Goal: Task Accomplishment & Management: Use online tool/utility

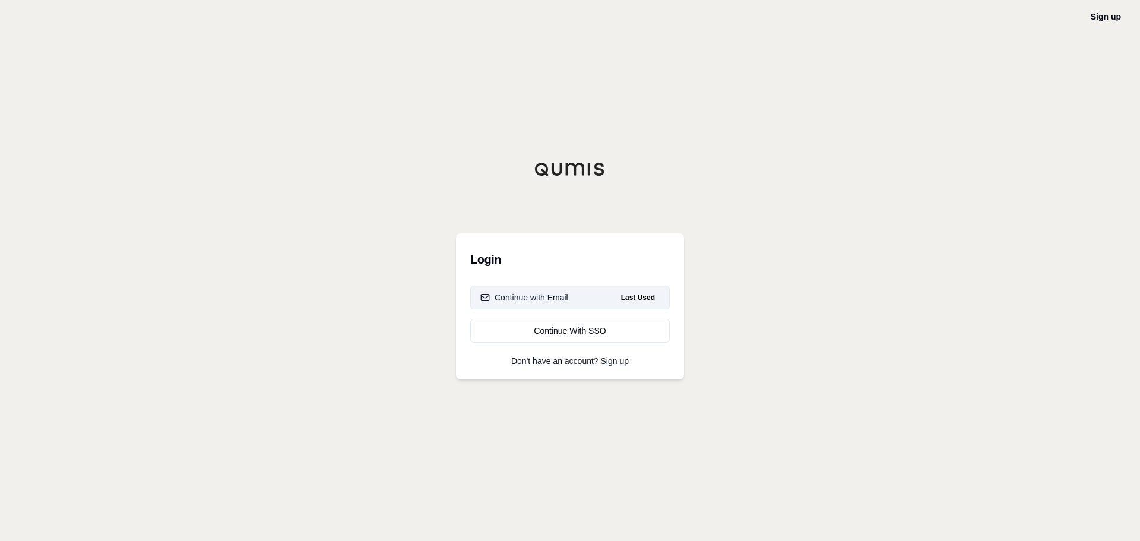
click at [542, 304] on button "Continue with Email Last Used" at bounding box center [570, 298] width 200 height 24
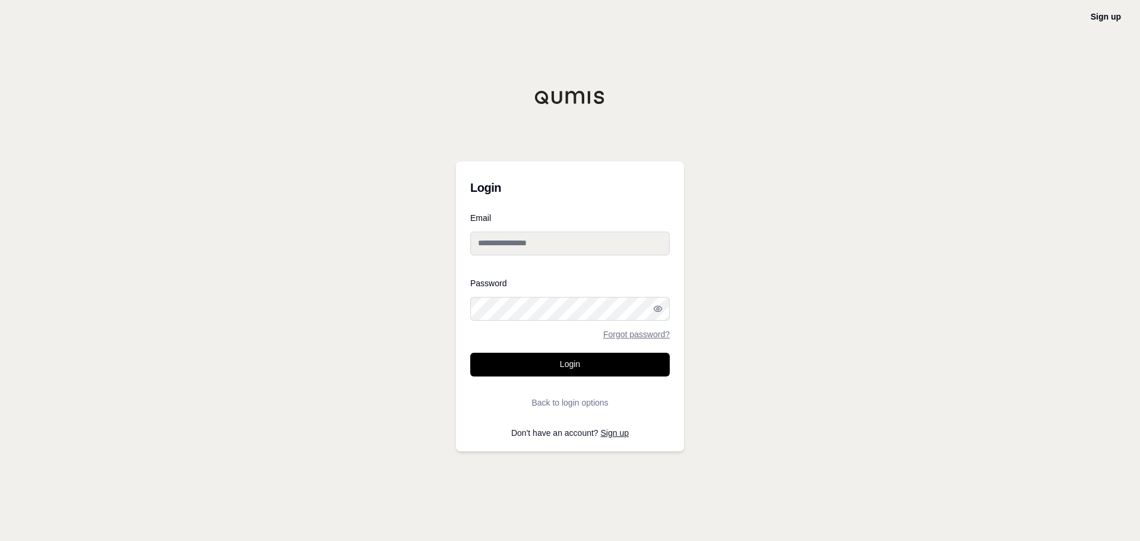
type input "**********"
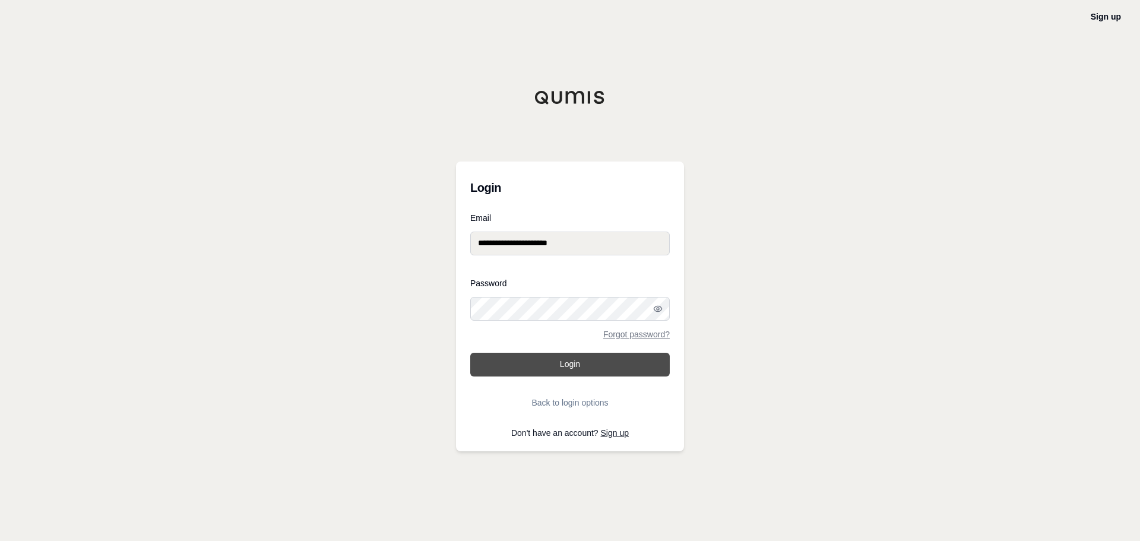
click at [545, 372] on button "Login" at bounding box center [570, 365] width 200 height 24
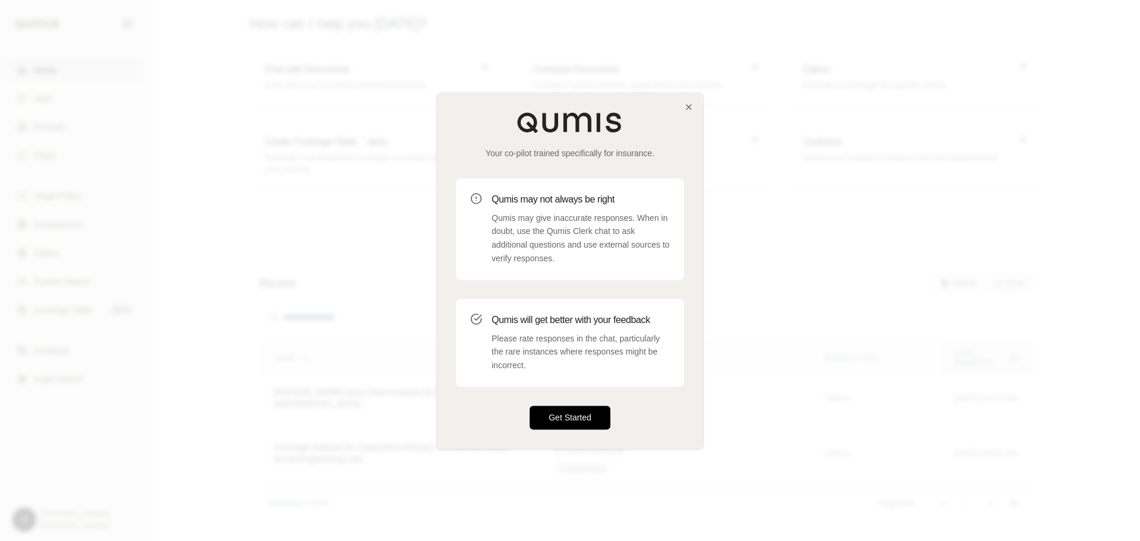
click at [561, 425] on button "Get Started" at bounding box center [570, 418] width 81 height 24
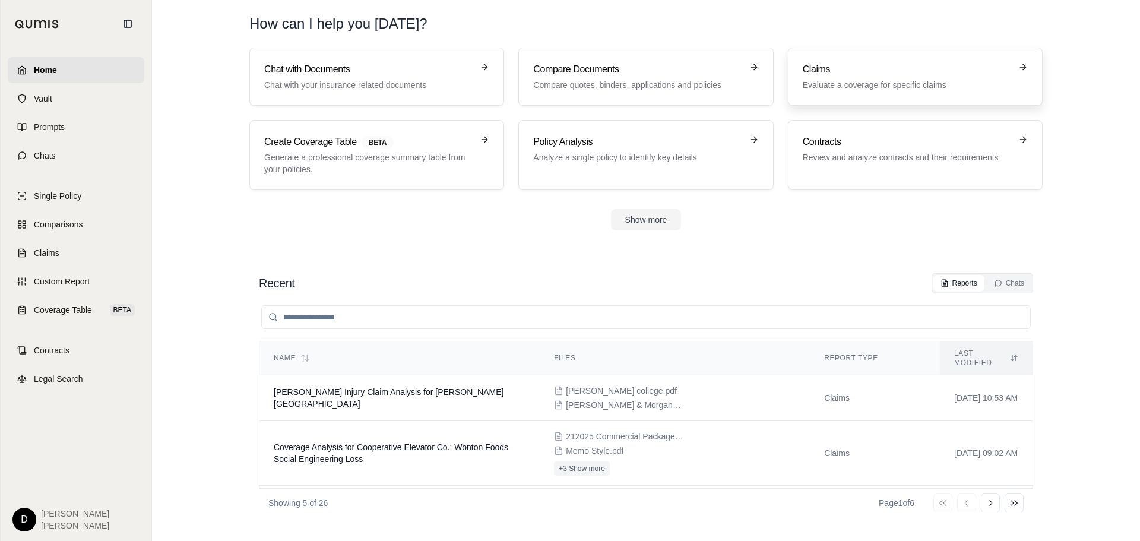
click at [900, 75] on h3 "Claims" at bounding box center [907, 69] width 208 height 14
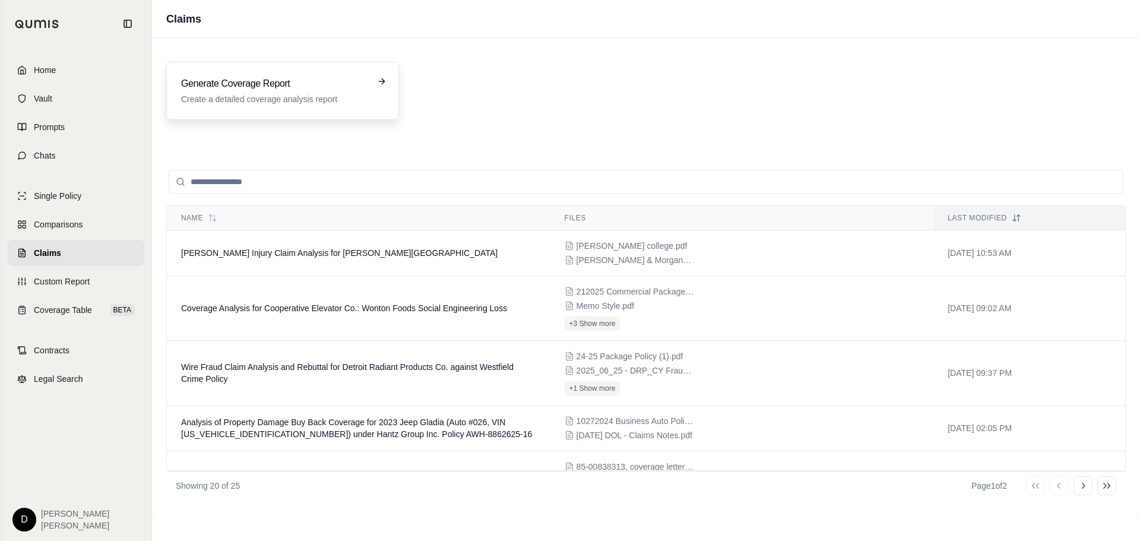
click at [240, 86] on h3 "Generate Coverage Report" at bounding box center [274, 84] width 186 height 14
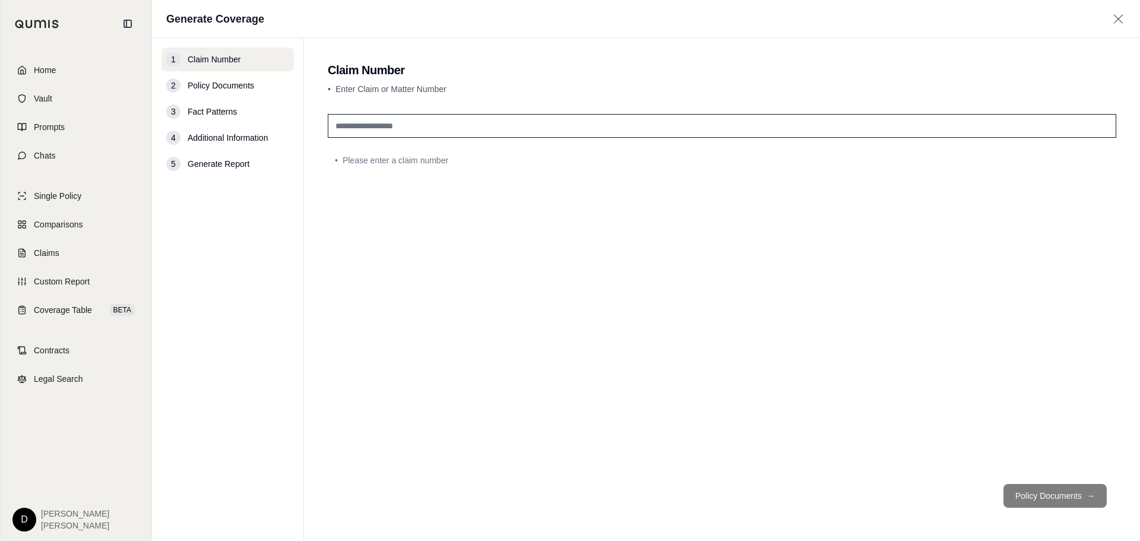
click at [385, 122] on input "text" at bounding box center [722, 126] width 789 height 24
type input "*******"
click at [1037, 497] on button "Policy Documents →" at bounding box center [1055, 496] width 103 height 24
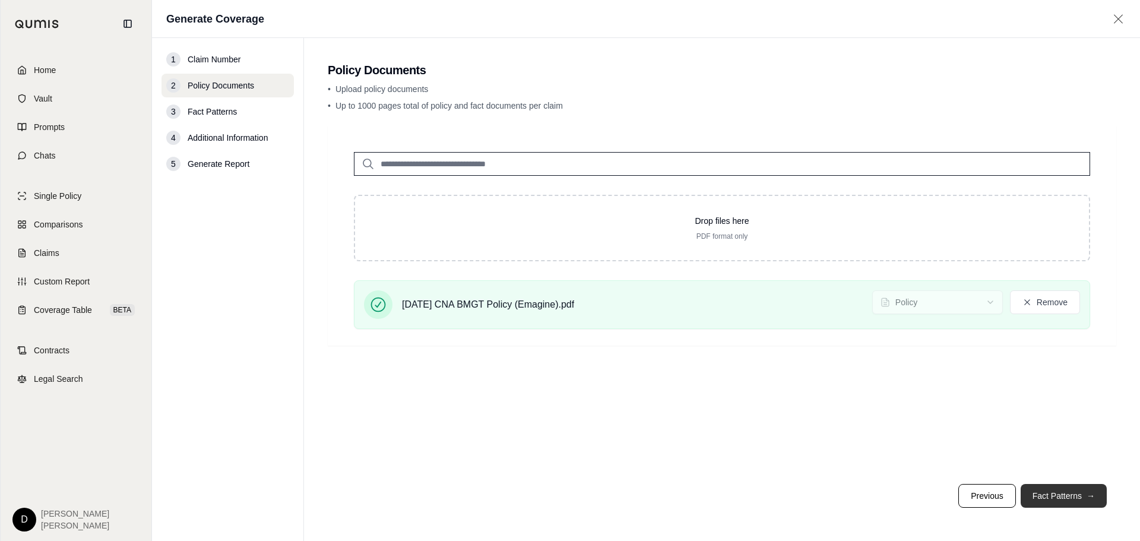
click at [1060, 499] on button "Fact Patterns →" at bounding box center [1064, 496] width 86 height 24
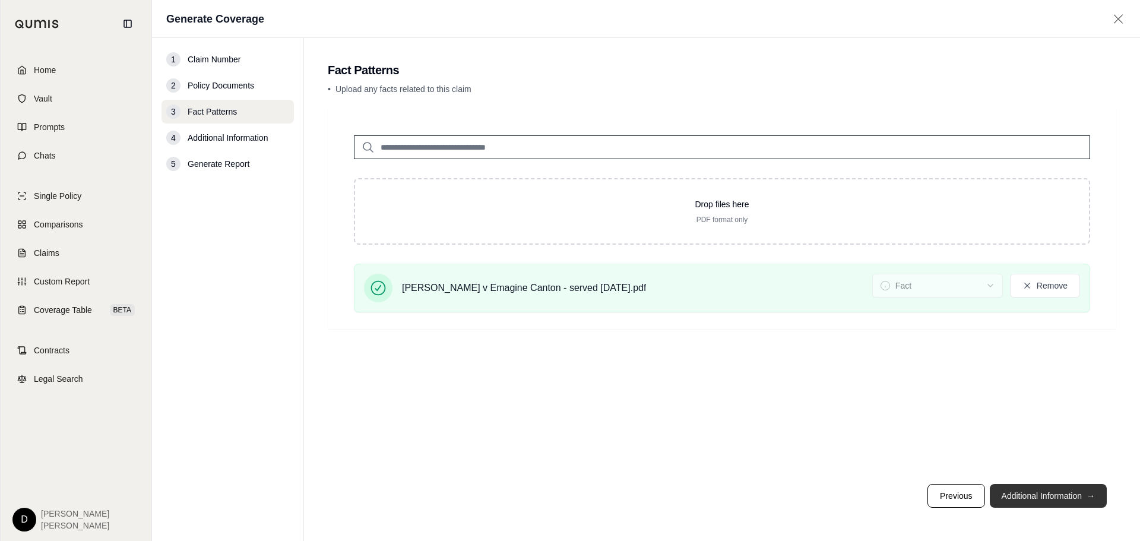
click at [1065, 493] on button "Additional Information →" at bounding box center [1048, 496] width 117 height 24
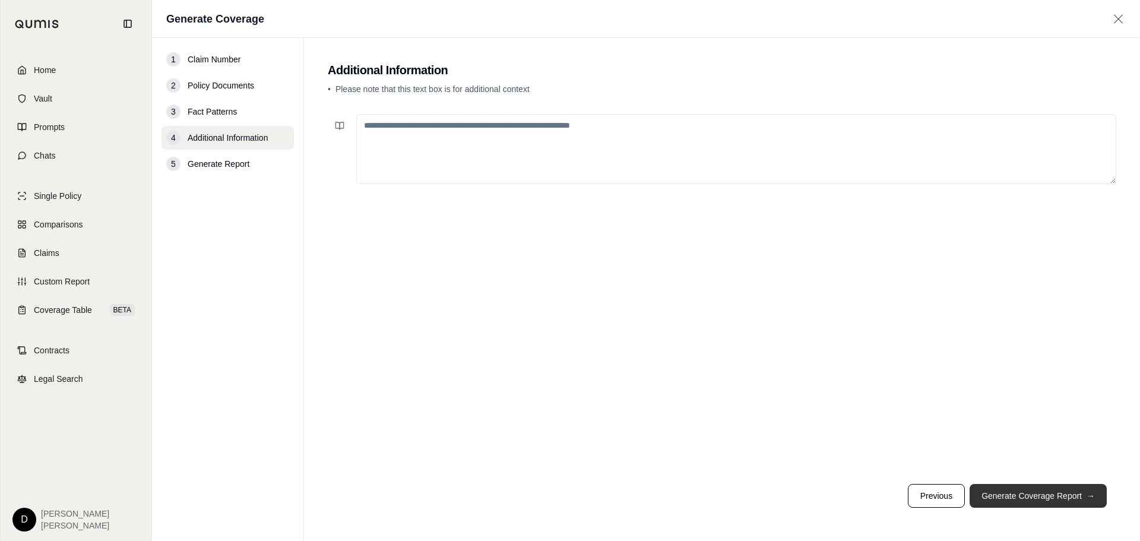
click at [1024, 499] on button "Generate Coverage Report →" at bounding box center [1038, 496] width 137 height 24
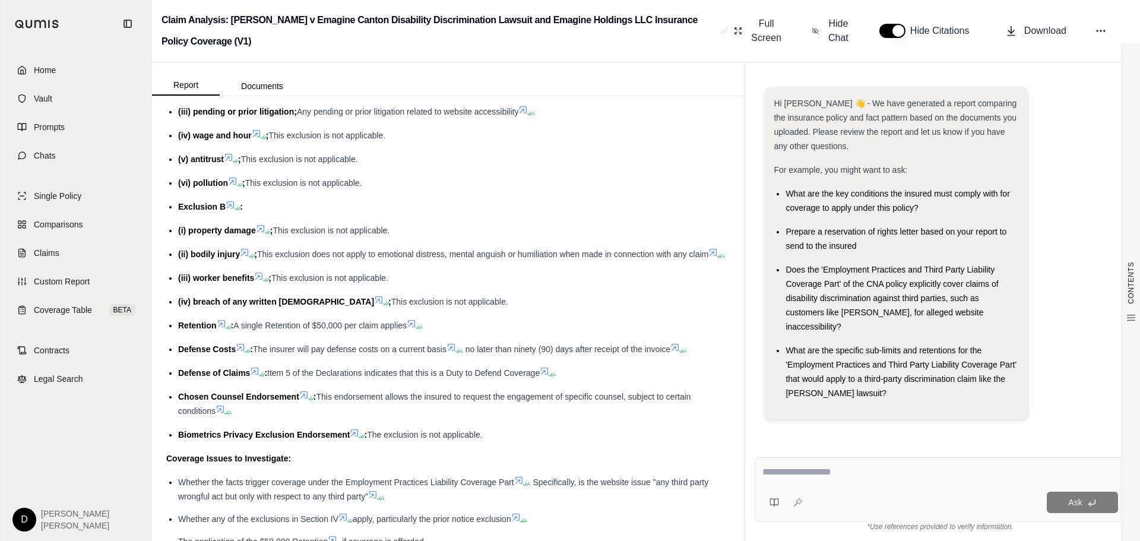
scroll to position [3147, 0]
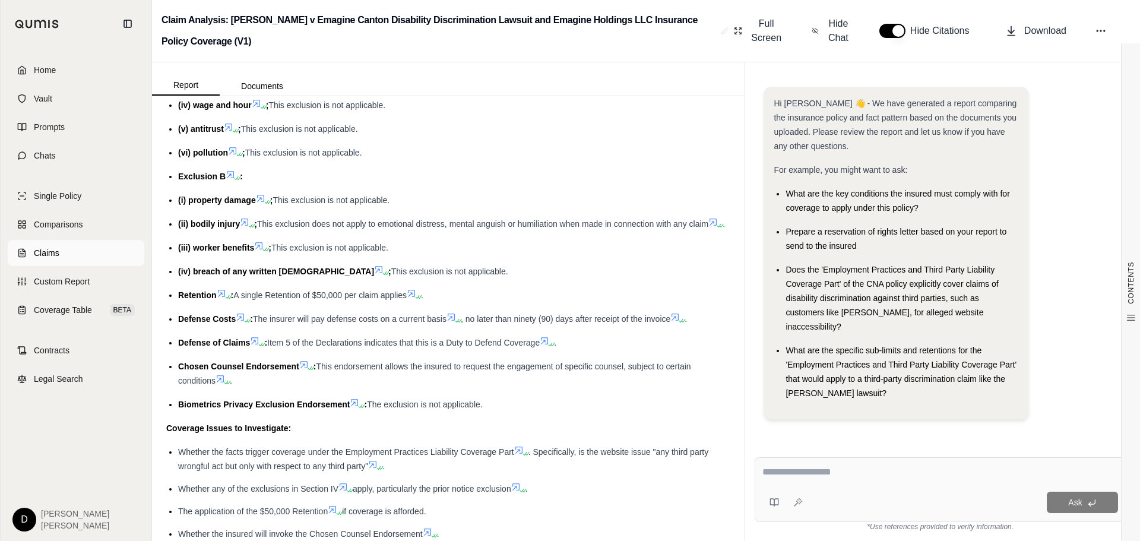
click at [45, 251] on span "Claims" at bounding box center [47, 253] width 26 height 12
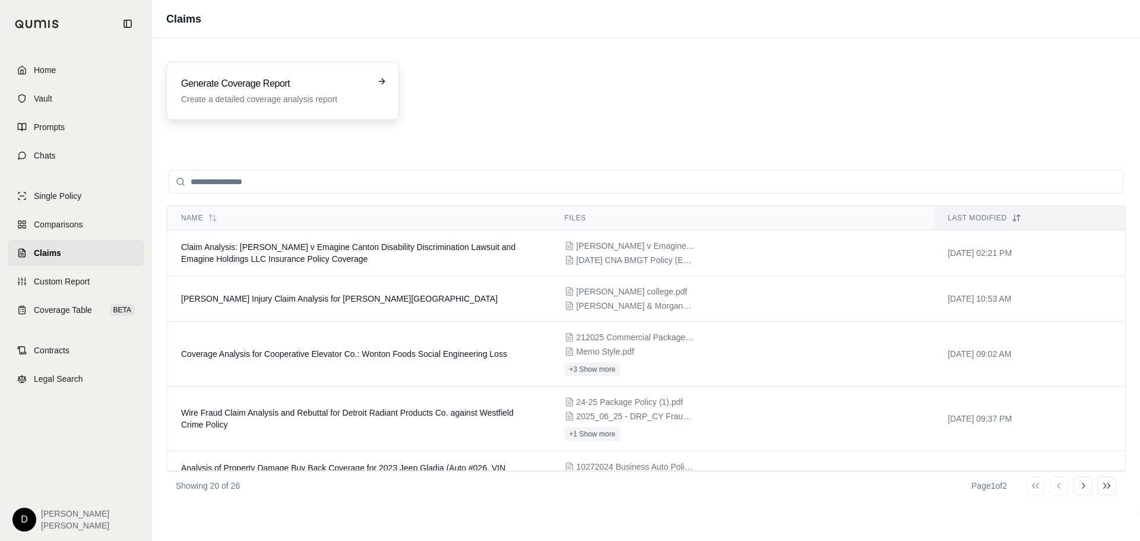
click at [254, 95] on p "Create a detailed coverage analysis report" at bounding box center [274, 99] width 186 height 12
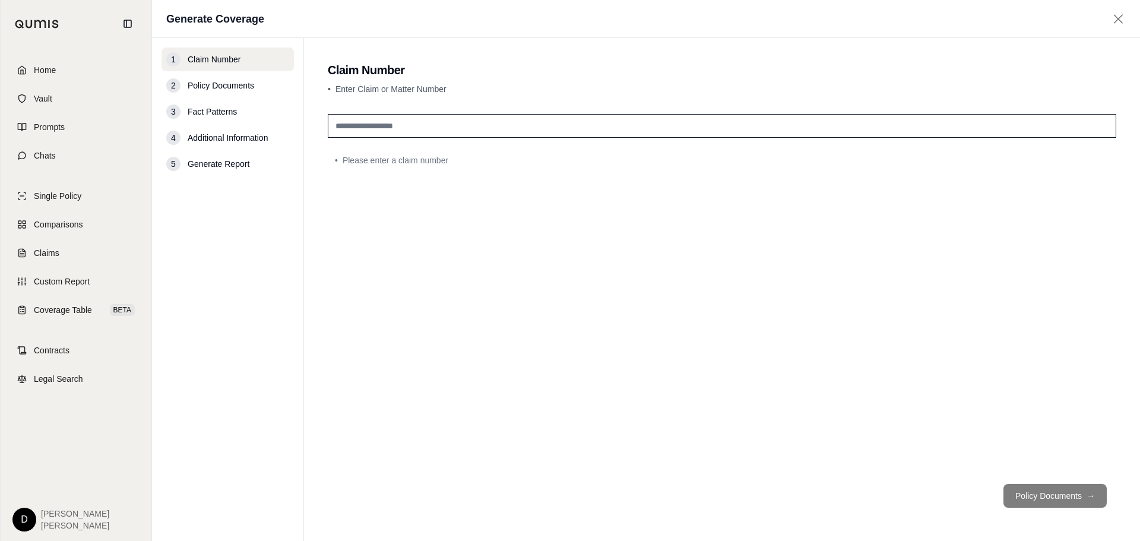
click at [376, 125] on input "text" at bounding box center [722, 126] width 789 height 24
type input "**********"
click at [1046, 495] on button "Policy Documents →" at bounding box center [1055, 496] width 103 height 24
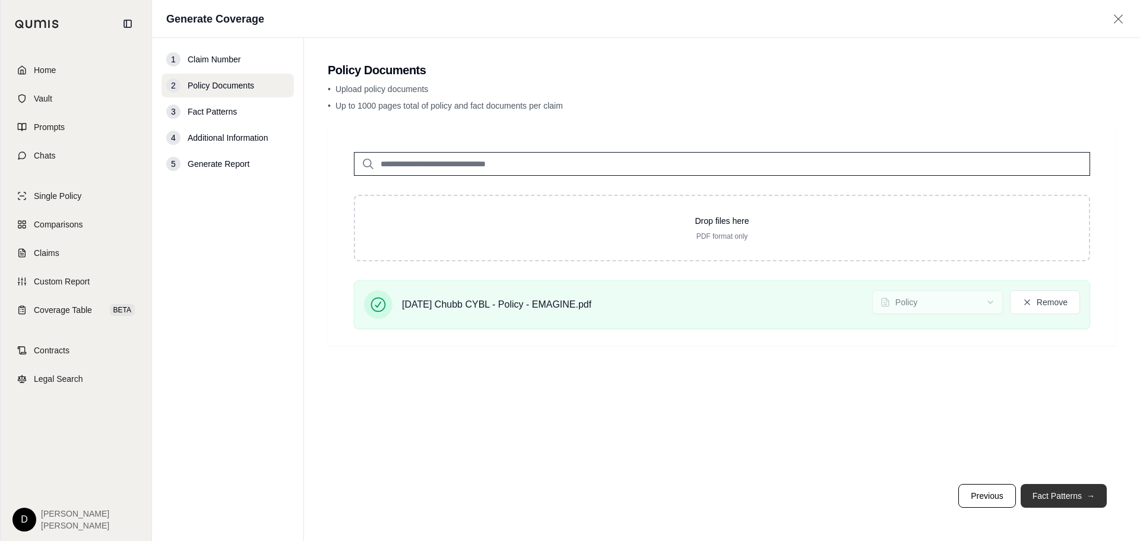
click at [1061, 492] on button "Fact Patterns →" at bounding box center [1064, 496] width 86 height 24
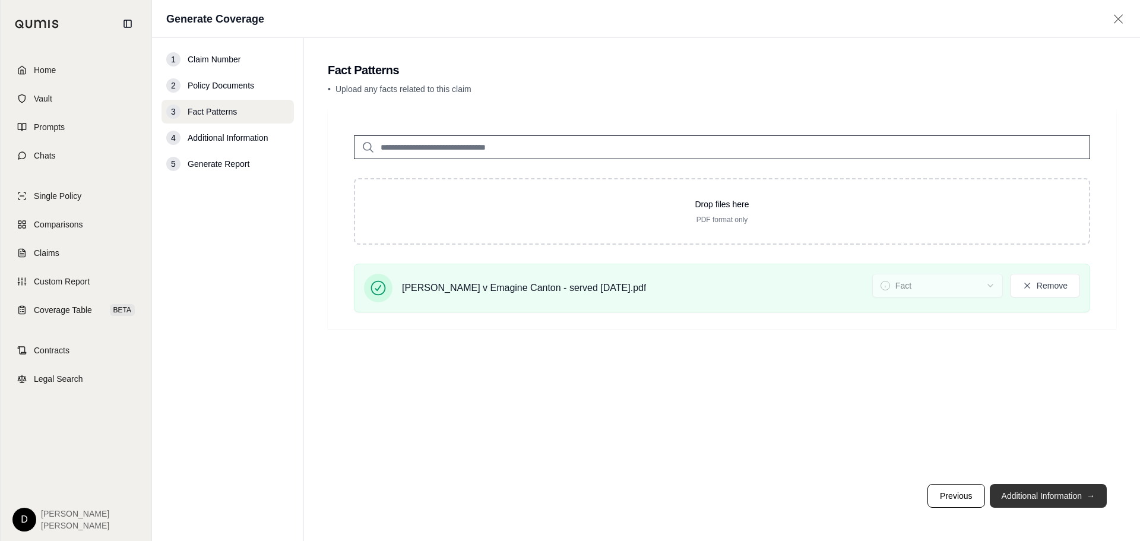
click at [1036, 488] on button "Additional Information →" at bounding box center [1048, 496] width 117 height 24
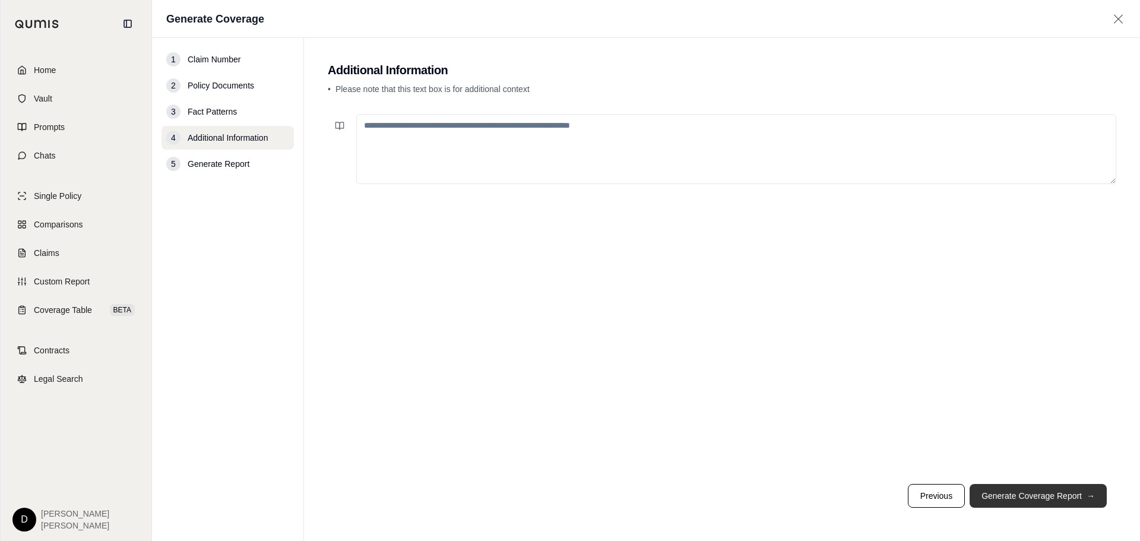
click at [1030, 492] on button "Generate Coverage Report →" at bounding box center [1038, 496] width 137 height 24
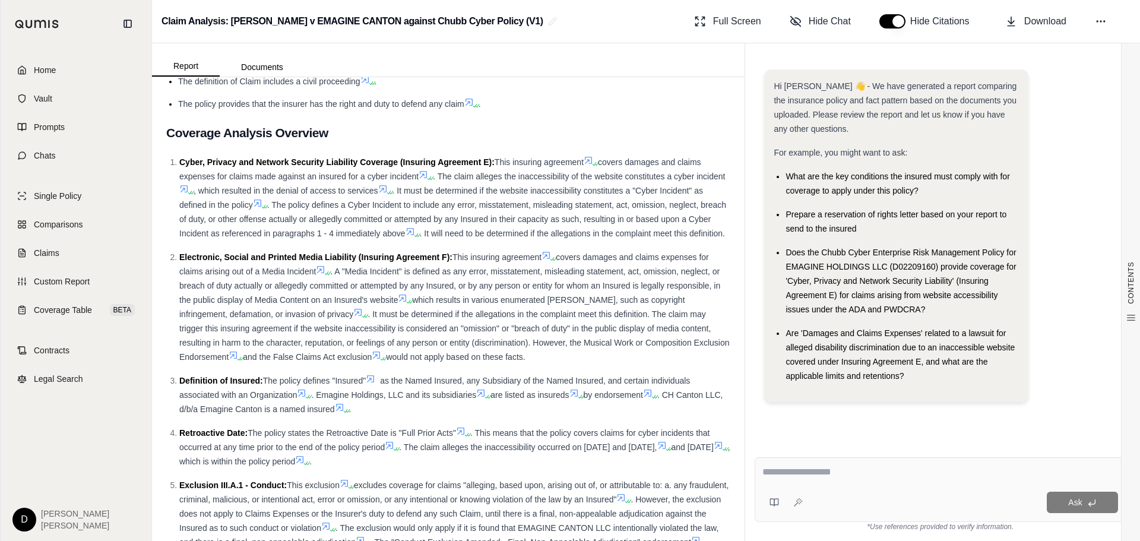
scroll to position [713, 0]
click at [189, 193] on icon at bounding box center [184, 189] width 10 height 10
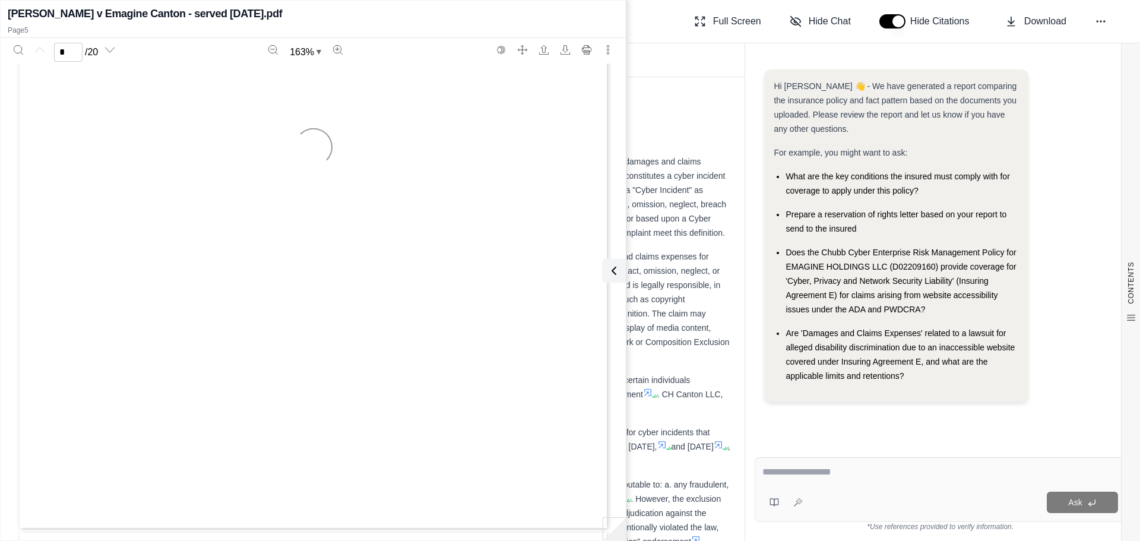
type input "*"
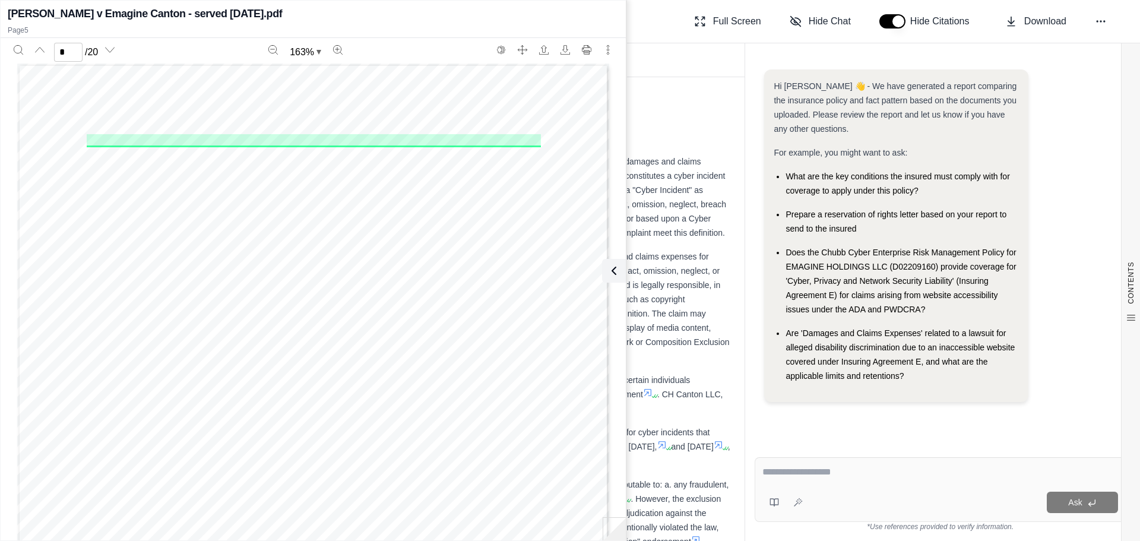
click at [614, 274] on icon at bounding box center [614, 271] width 14 height 14
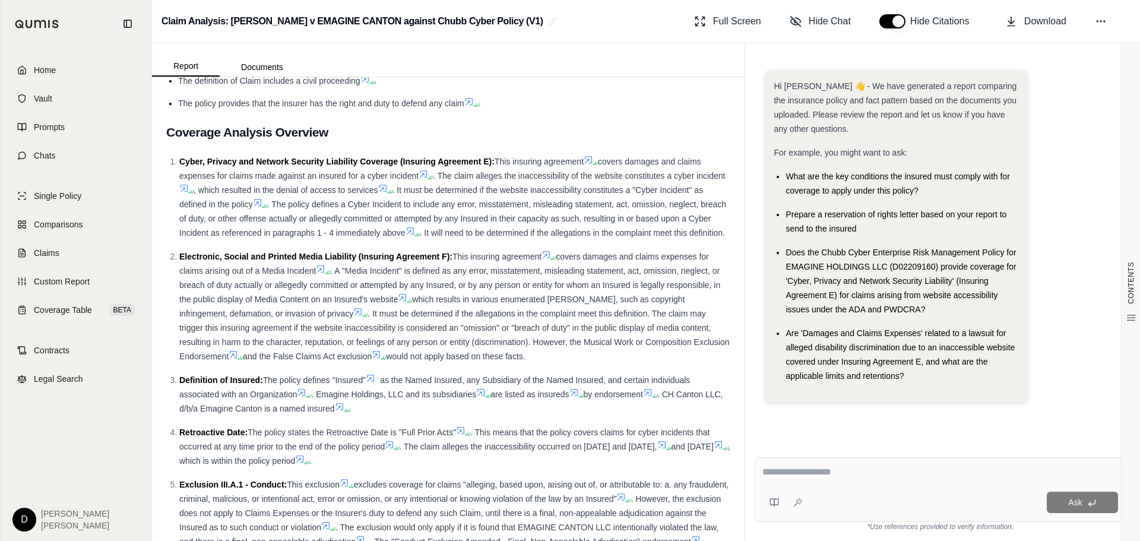
click at [593, 165] on icon at bounding box center [589, 160] width 10 height 10
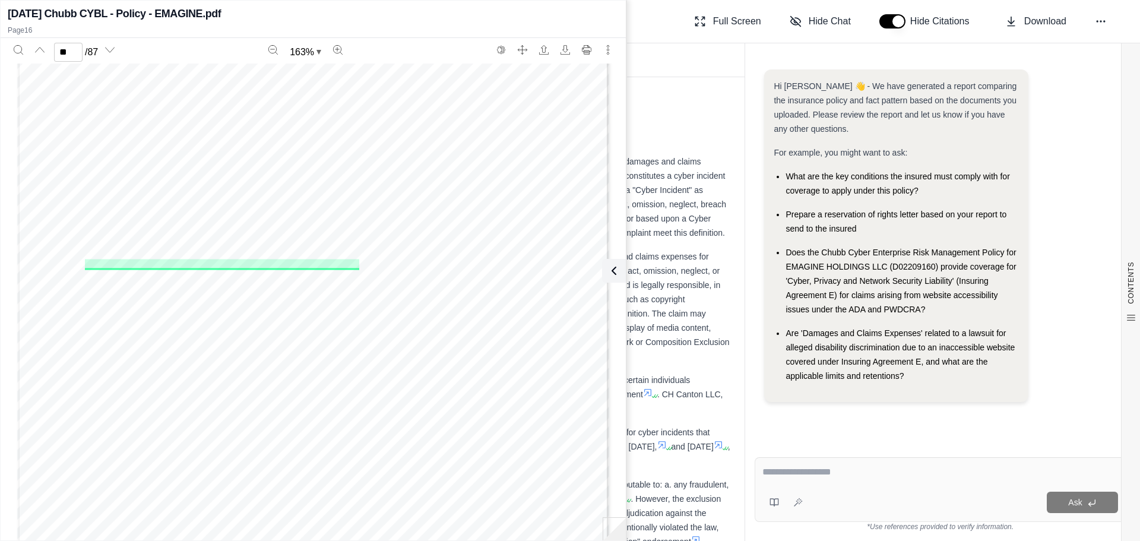
scroll to position [11791, 0]
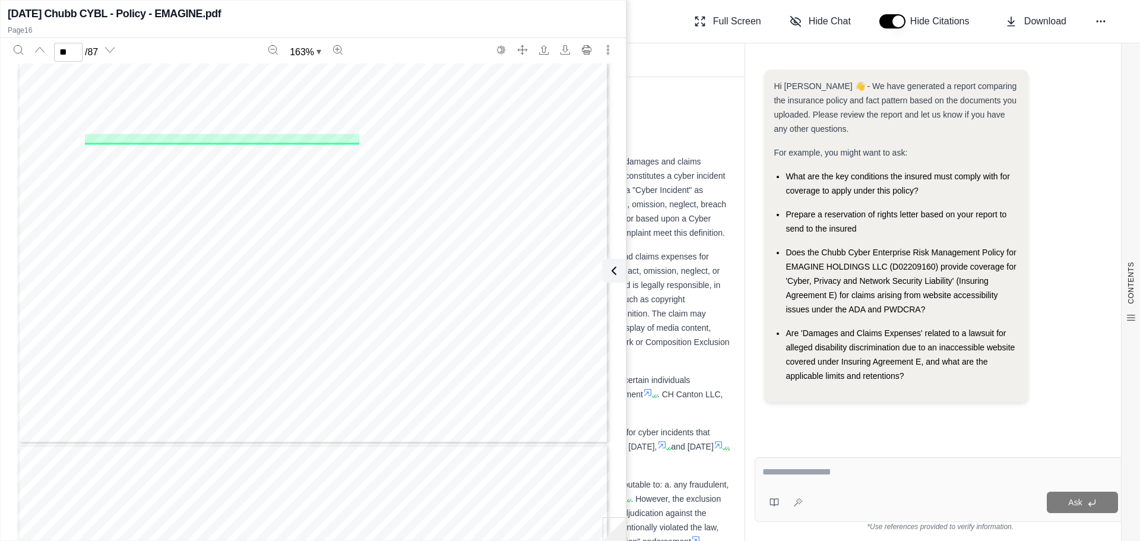
type input "**"
click at [17, 49] on icon "Search" at bounding box center [19, 50] width 10 height 10
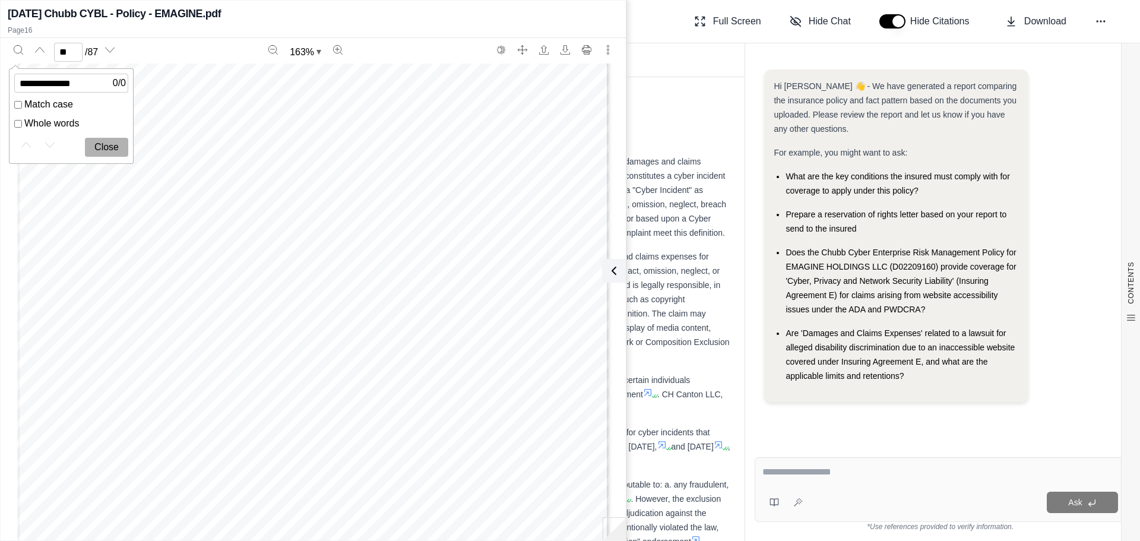
type input "**********"
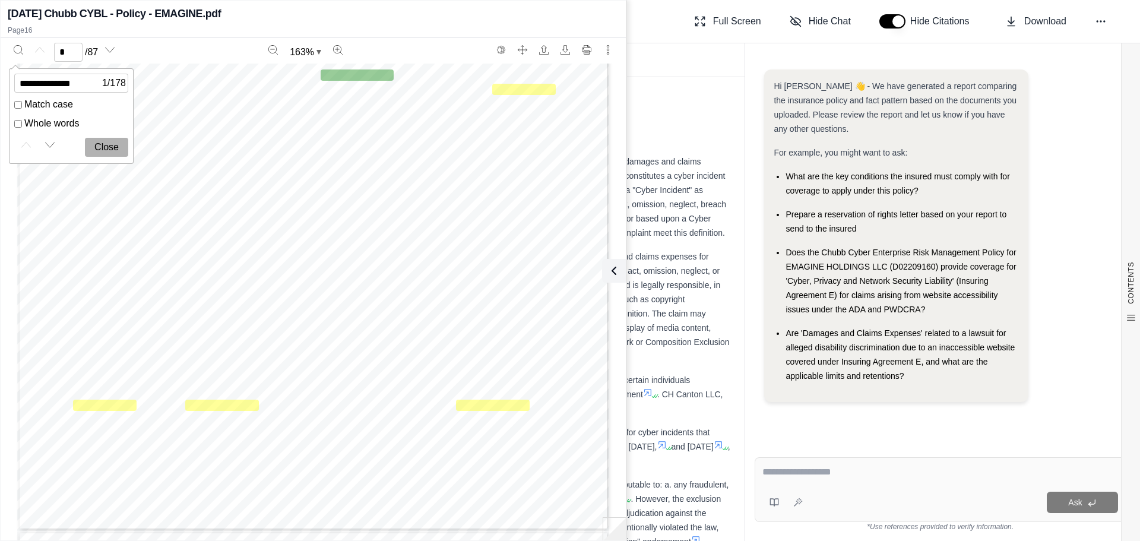
scroll to position [305, 0]
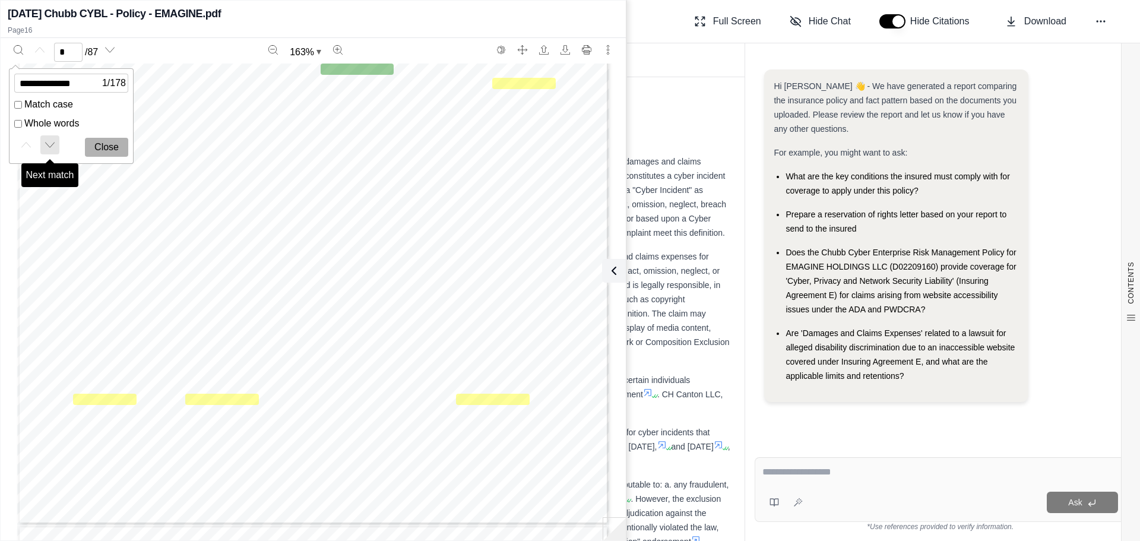
click at [48, 150] on button "Next match" at bounding box center [49, 144] width 19 height 19
click at [102, 84] on span "1 / 174" at bounding box center [114, 83] width 24 height 14
click at [48, 143] on icon "Next match" at bounding box center [50, 145] width 10 height 10
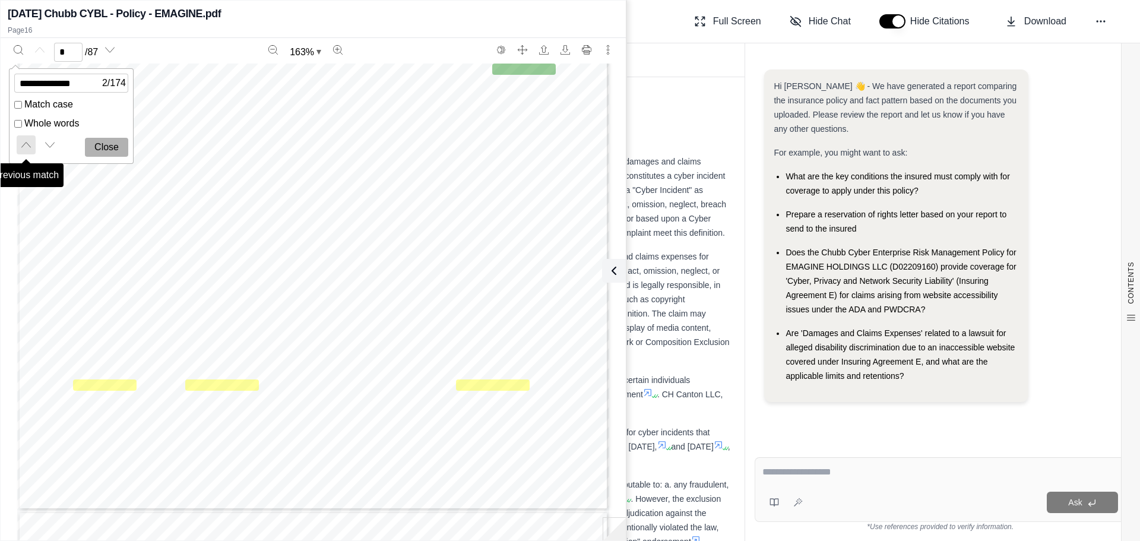
click at [23, 145] on icon "Previous match" at bounding box center [26, 145] width 10 height 10
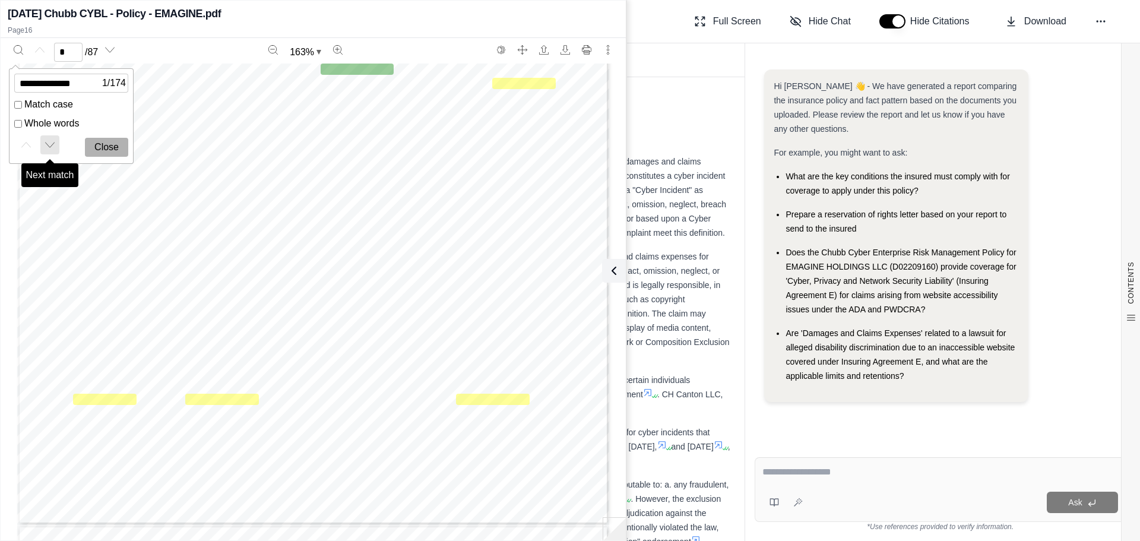
click at [51, 151] on button "Next match" at bounding box center [49, 144] width 19 height 19
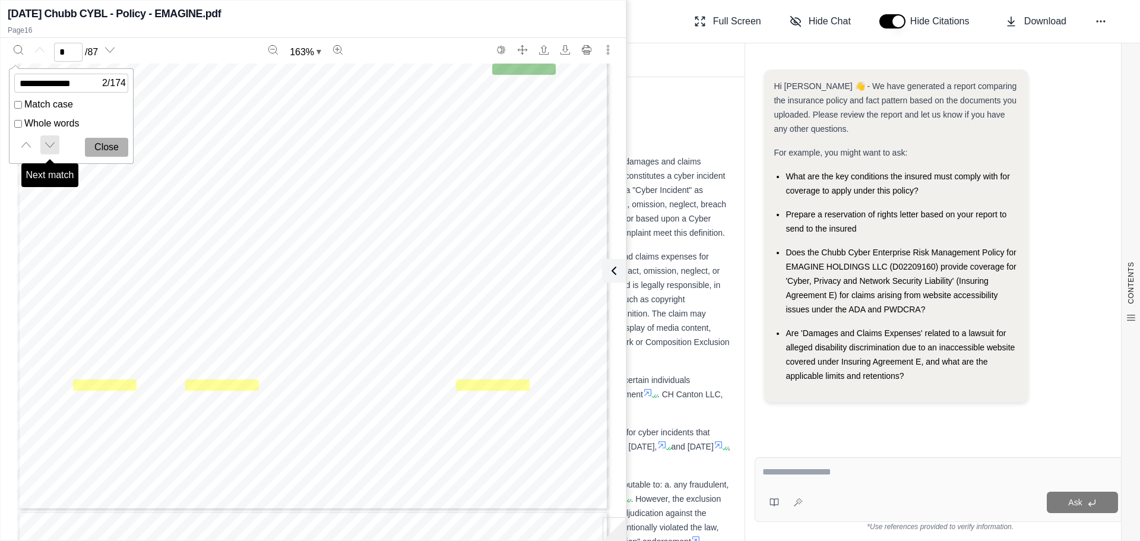
click at [46, 147] on icon "Next match" at bounding box center [50, 145] width 10 height 10
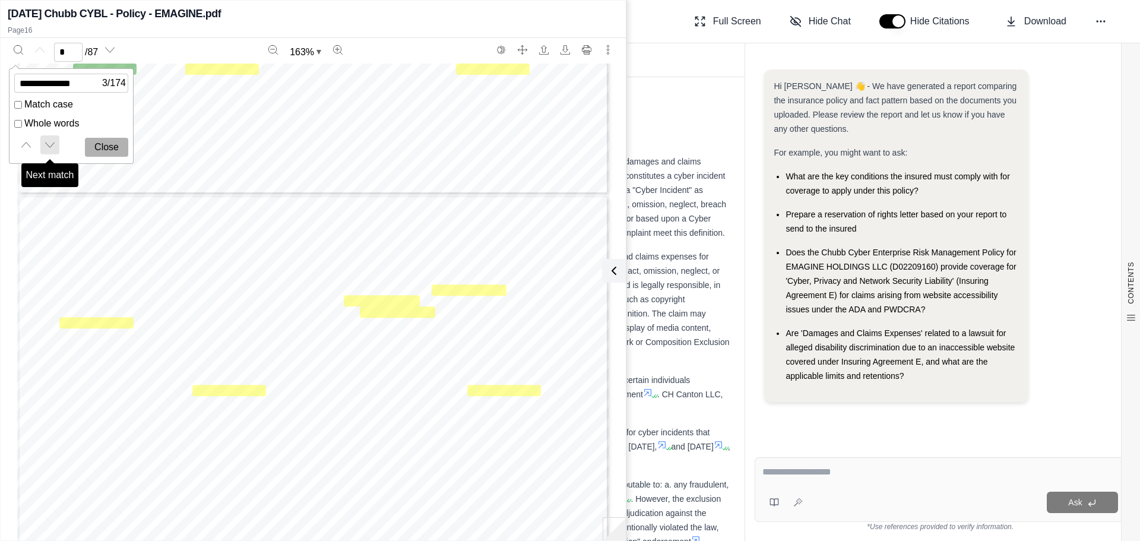
scroll to position [635, 0]
click at [46, 147] on icon "Next match" at bounding box center [50, 145] width 10 height 10
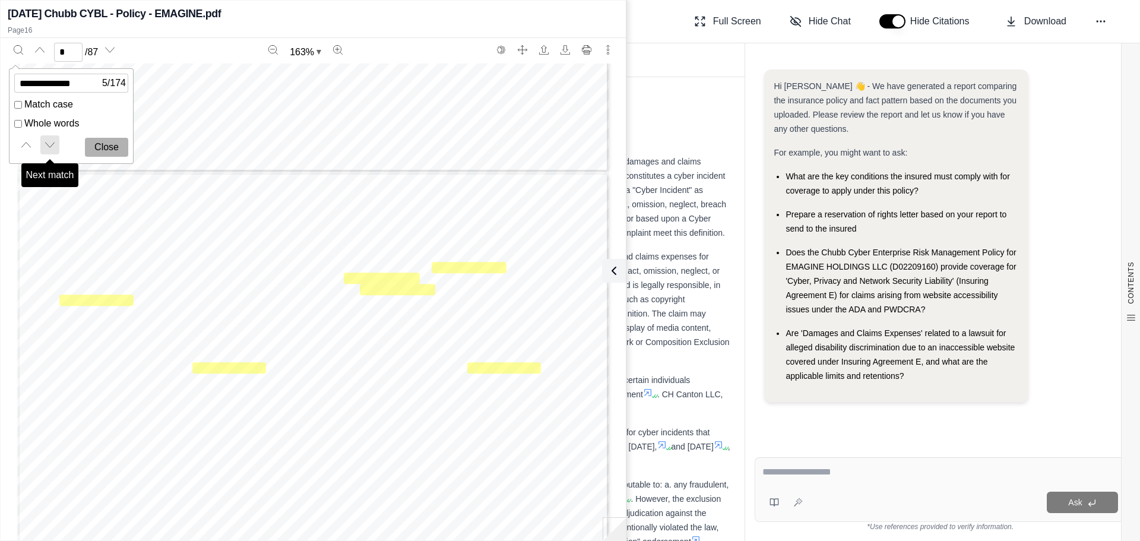
click at [46, 147] on icon "Next match" at bounding box center [50, 145] width 10 height 10
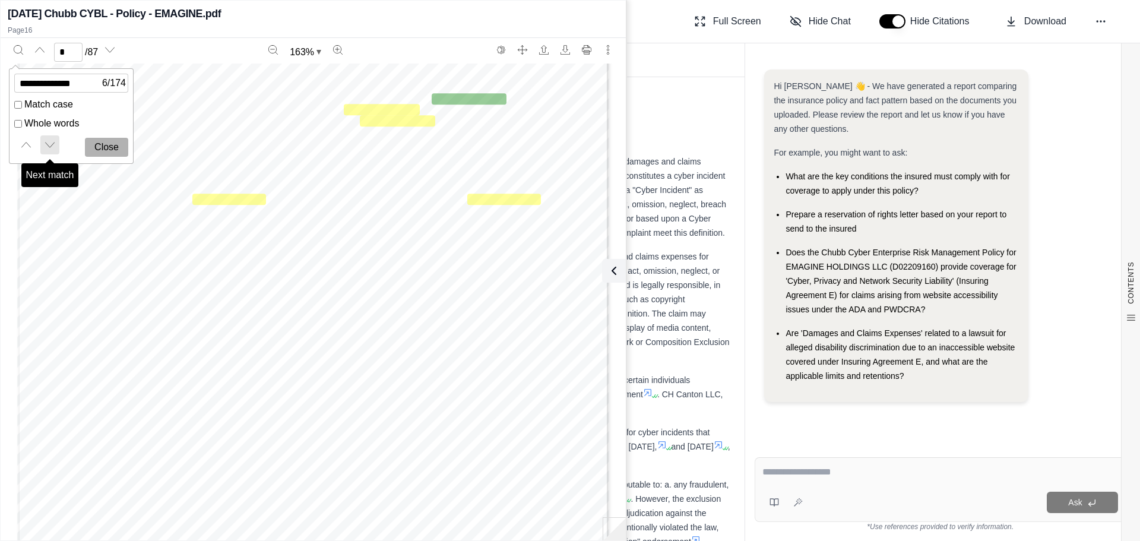
click at [46, 147] on icon "Next match" at bounding box center [50, 145] width 10 height 10
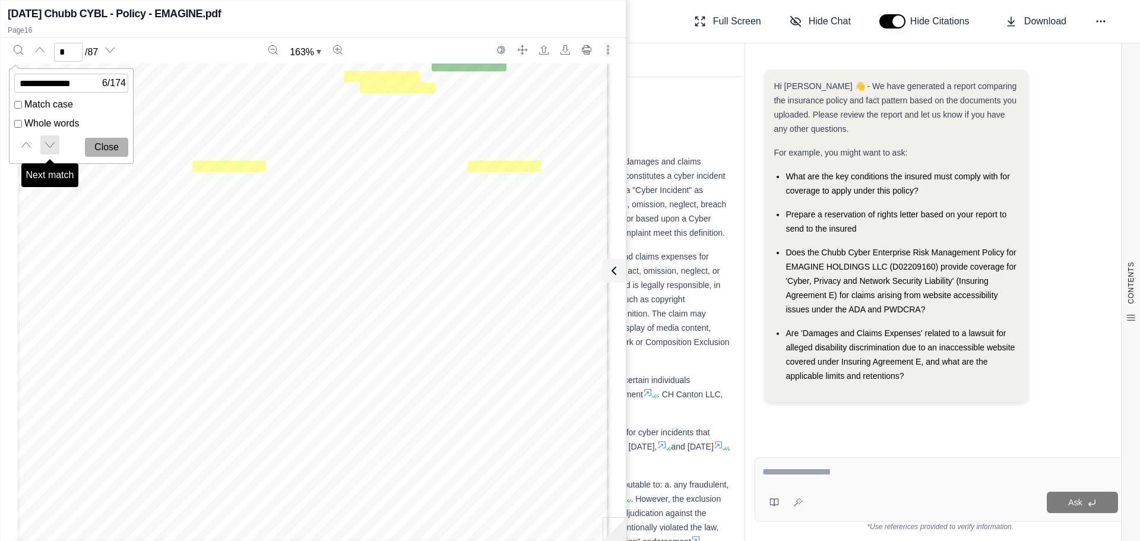
click at [46, 147] on icon "Next match" at bounding box center [50, 145] width 10 height 10
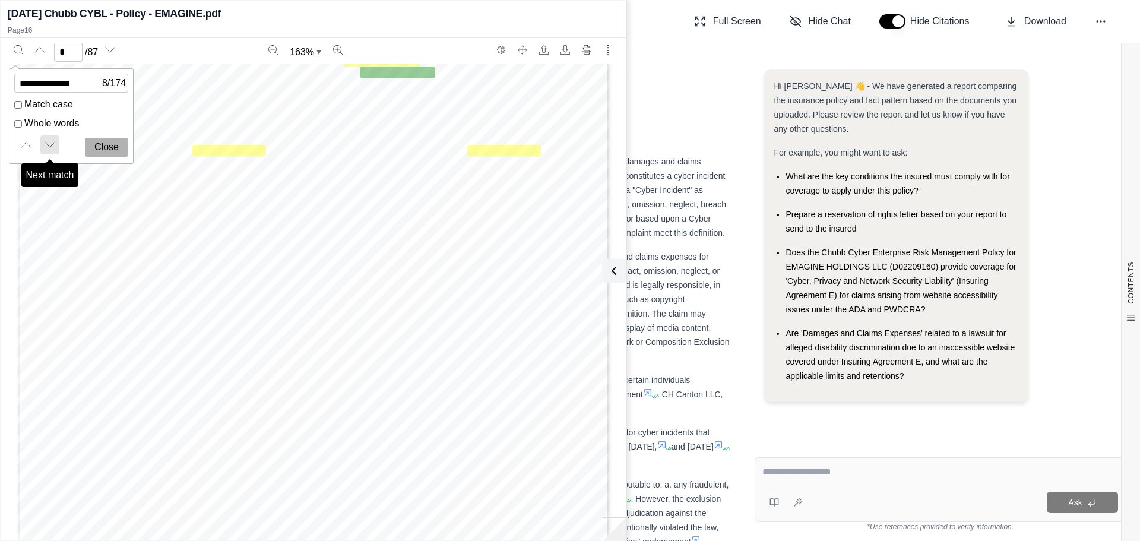
click at [46, 147] on icon "Next match" at bounding box center [50, 145] width 10 height 10
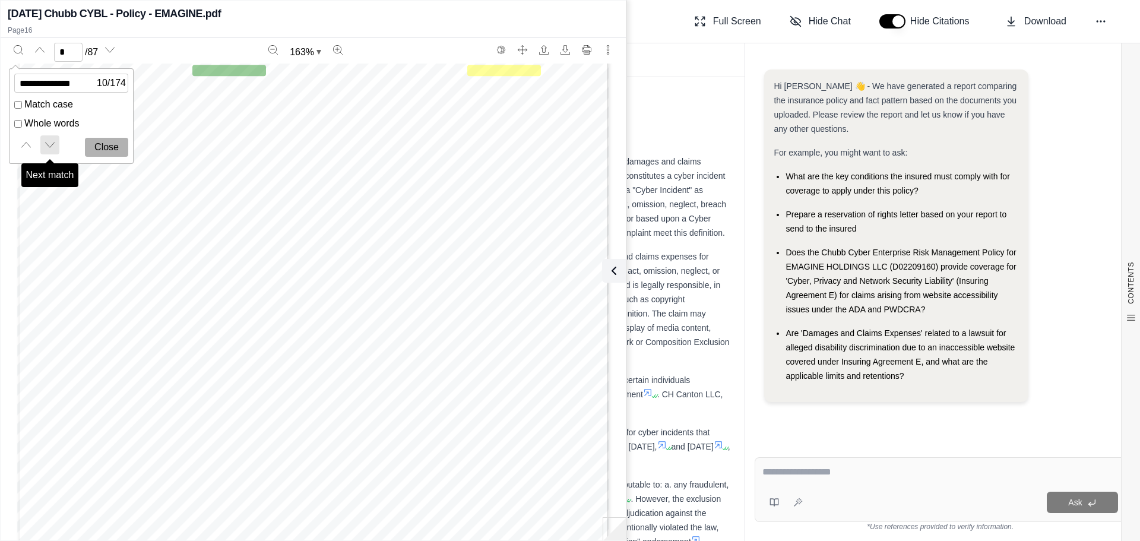
click at [46, 147] on icon "Next match" at bounding box center [50, 145] width 10 height 10
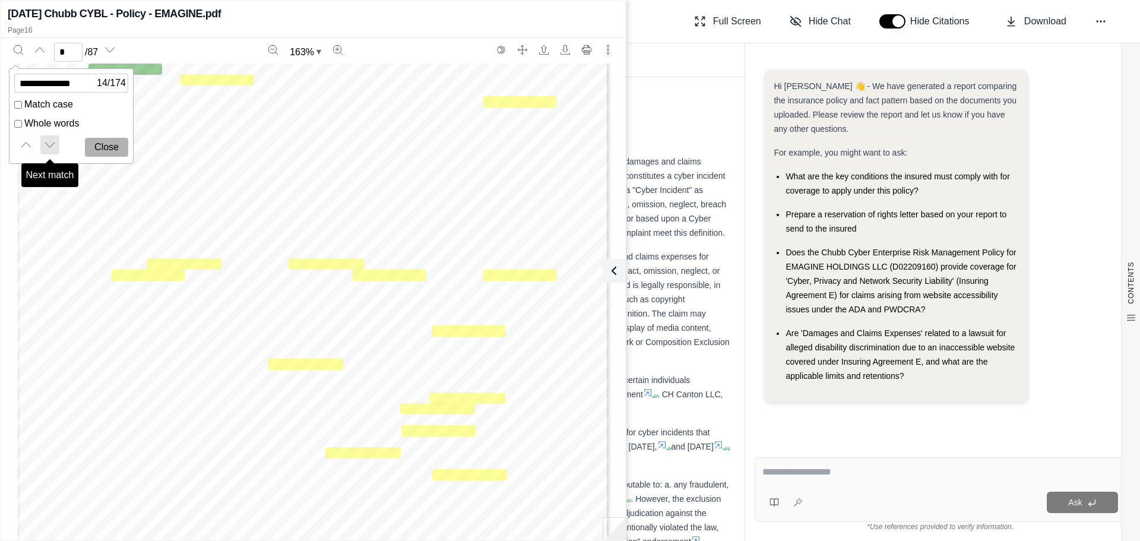
scroll to position [6392, 0]
click at [46, 147] on icon "Next match" at bounding box center [50, 145] width 10 height 10
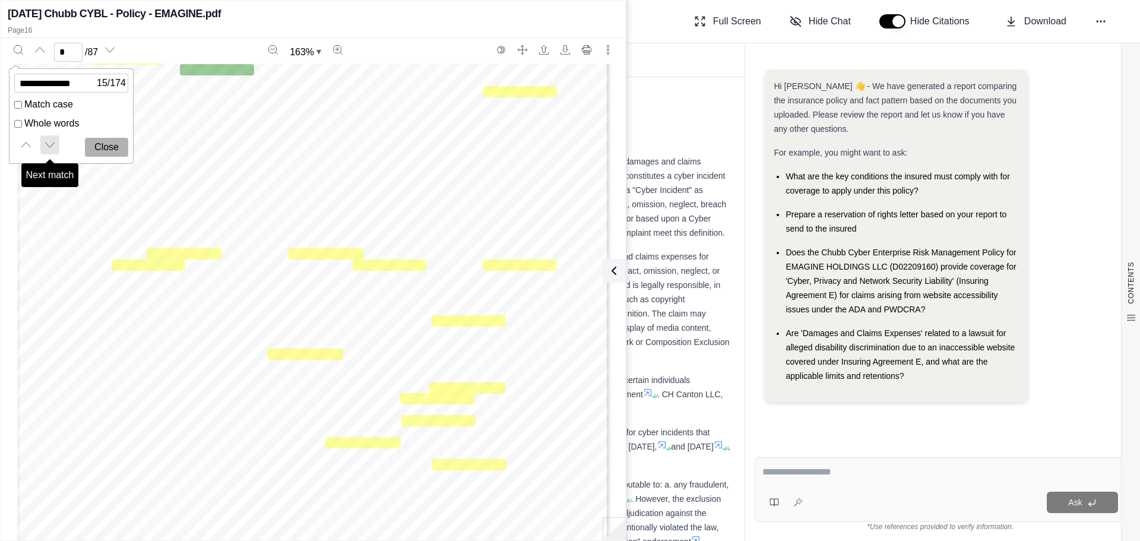
click at [46, 147] on icon "Next match" at bounding box center [50, 145] width 10 height 10
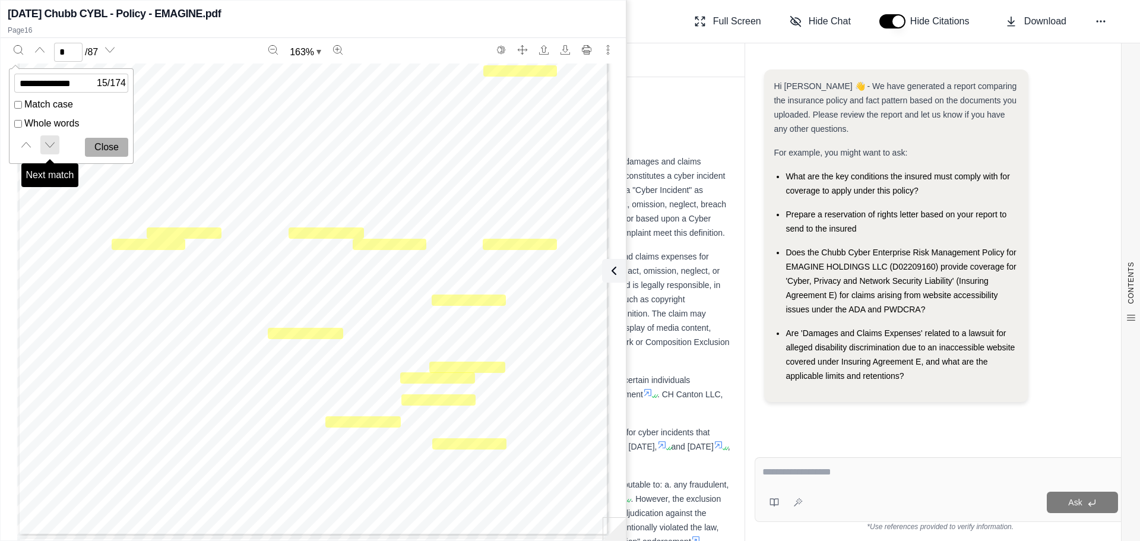
click at [46, 147] on icon "Next match" at bounding box center [50, 145] width 10 height 10
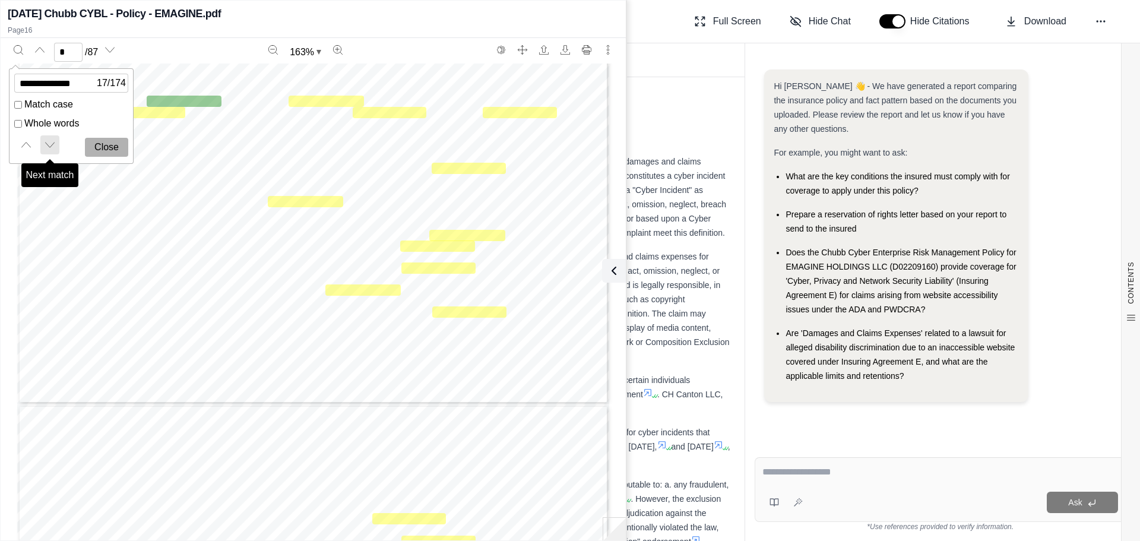
click at [46, 147] on icon "Next match" at bounding box center [50, 145] width 10 height 10
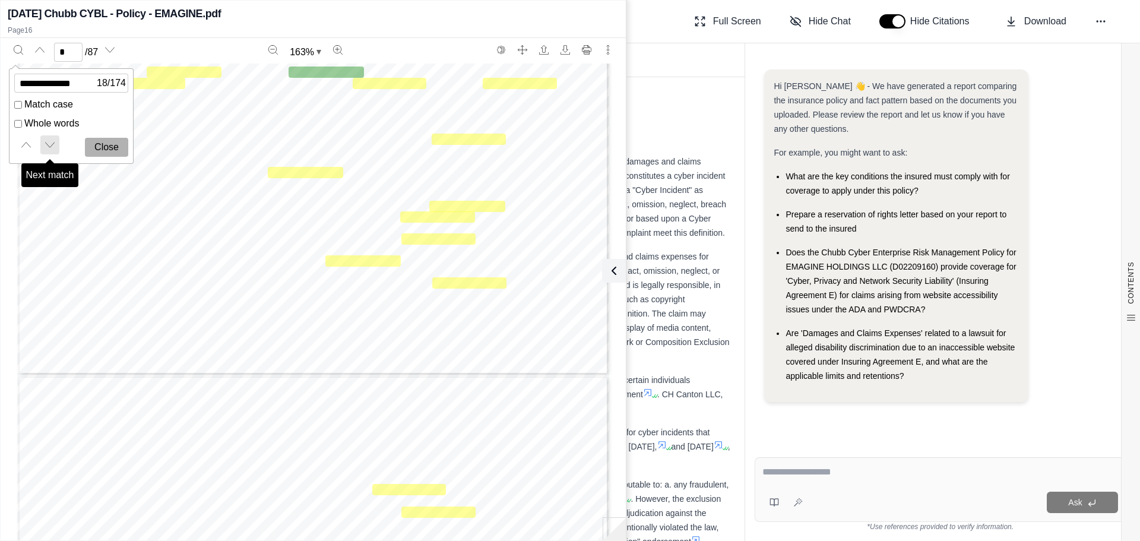
click at [46, 147] on icon "Next match" at bounding box center [50, 145] width 10 height 10
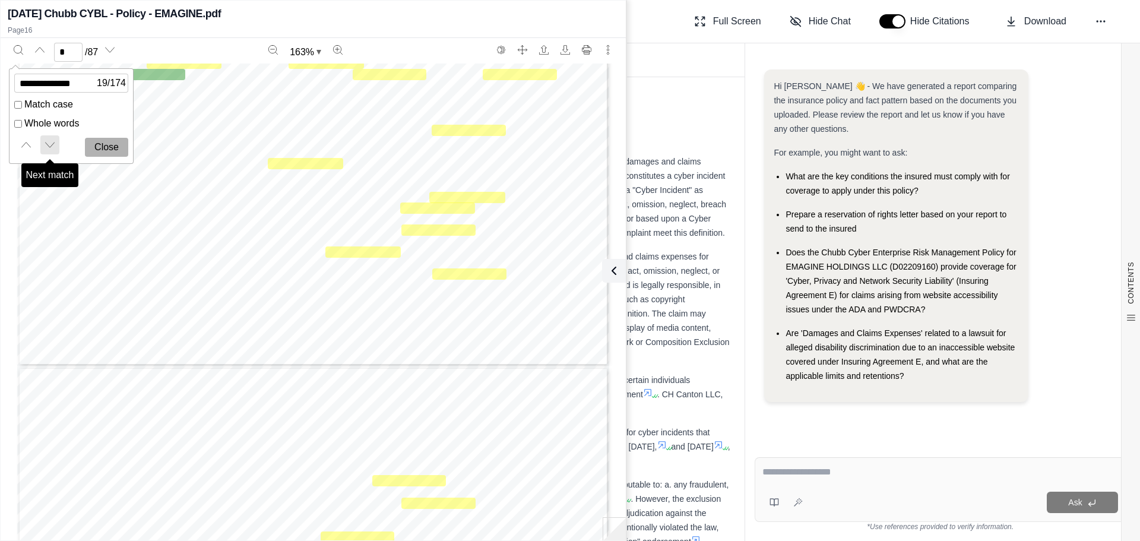
click at [46, 147] on icon "Next match" at bounding box center [50, 145] width 10 height 10
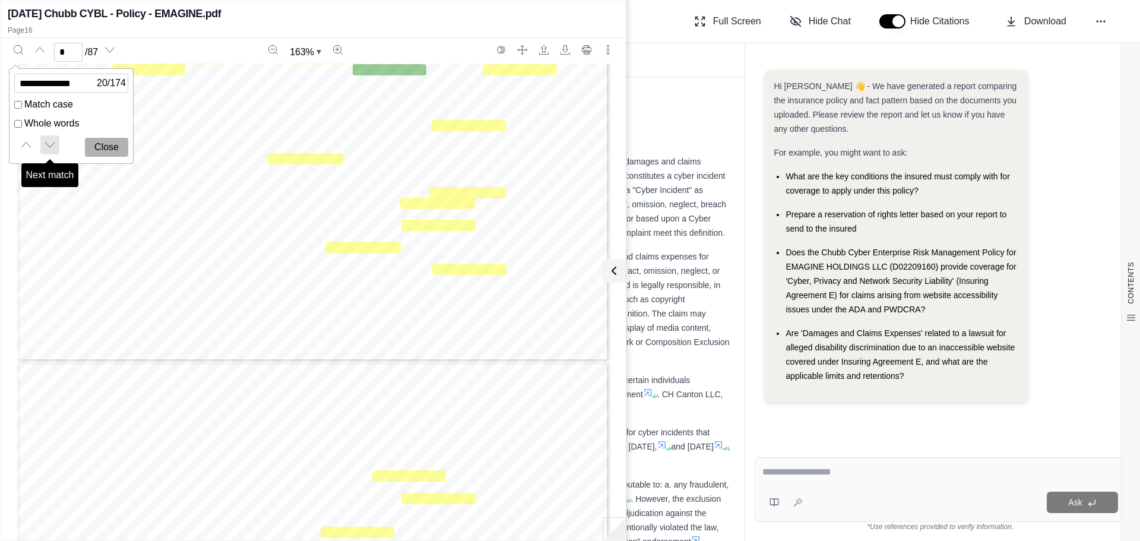
click at [46, 147] on icon "Next match" at bounding box center [50, 145] width 10 height 10
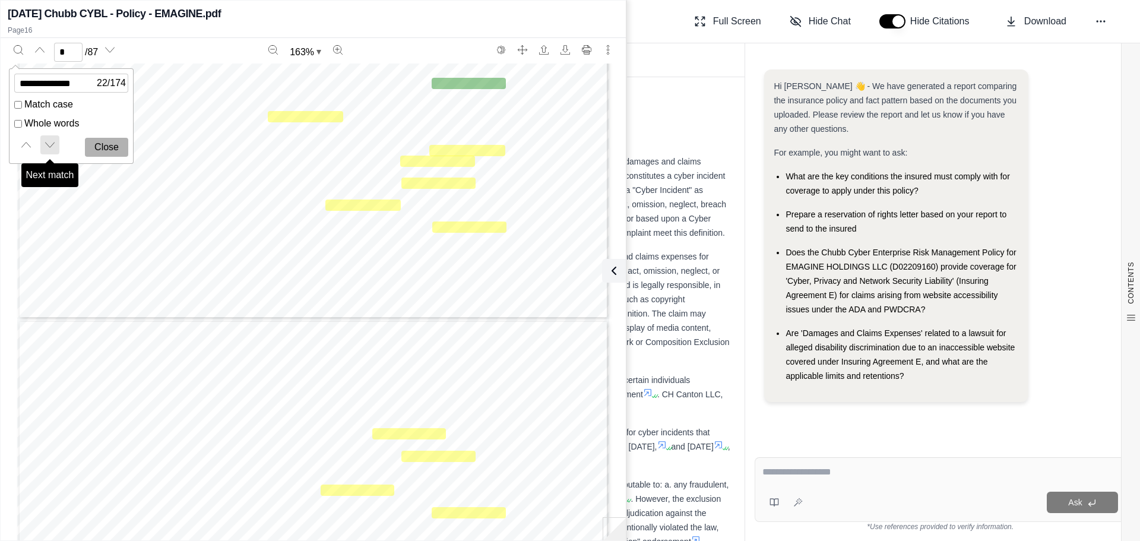
click at [46, 147] on icon "Next match" at bounding box center [50, 145] width 10 height 10
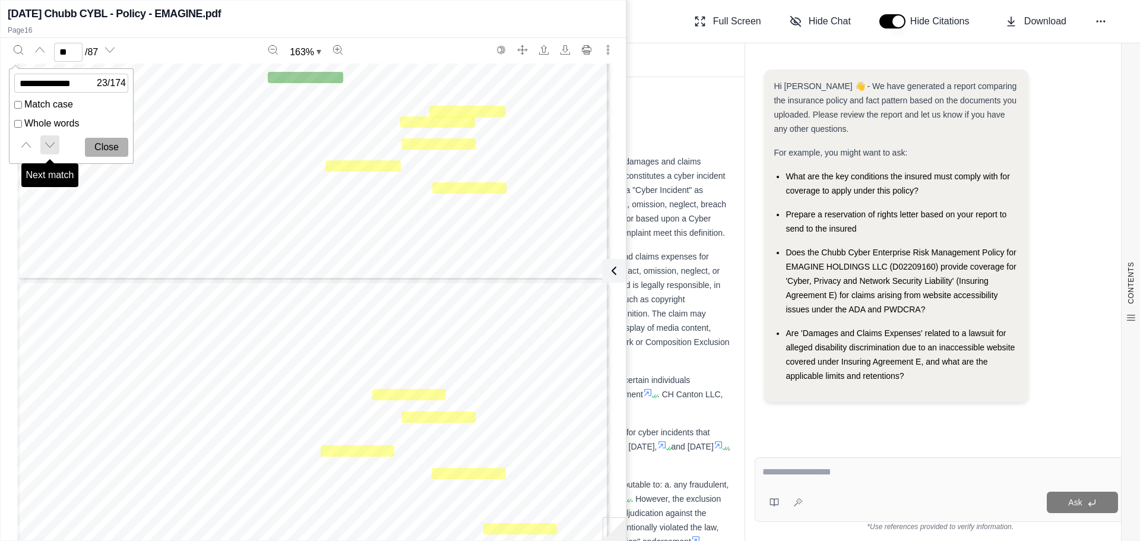
click at [46, 147] on icon "Next match" at bounding box center [50, 145] width 10 height 10
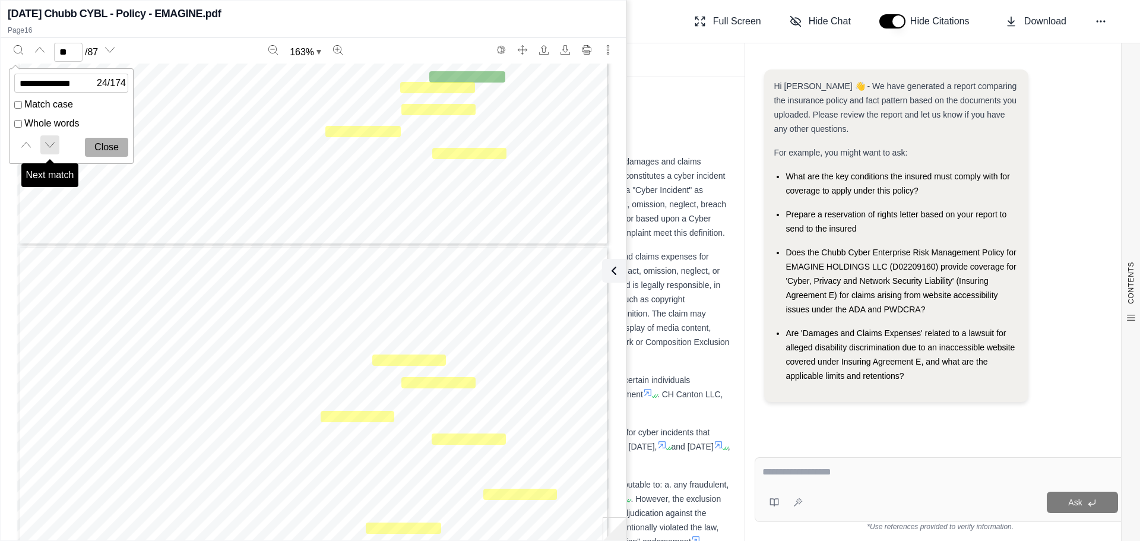
click at [46, 147] on icon "Next match" at bounding box center [50, 145] width 10 height 10
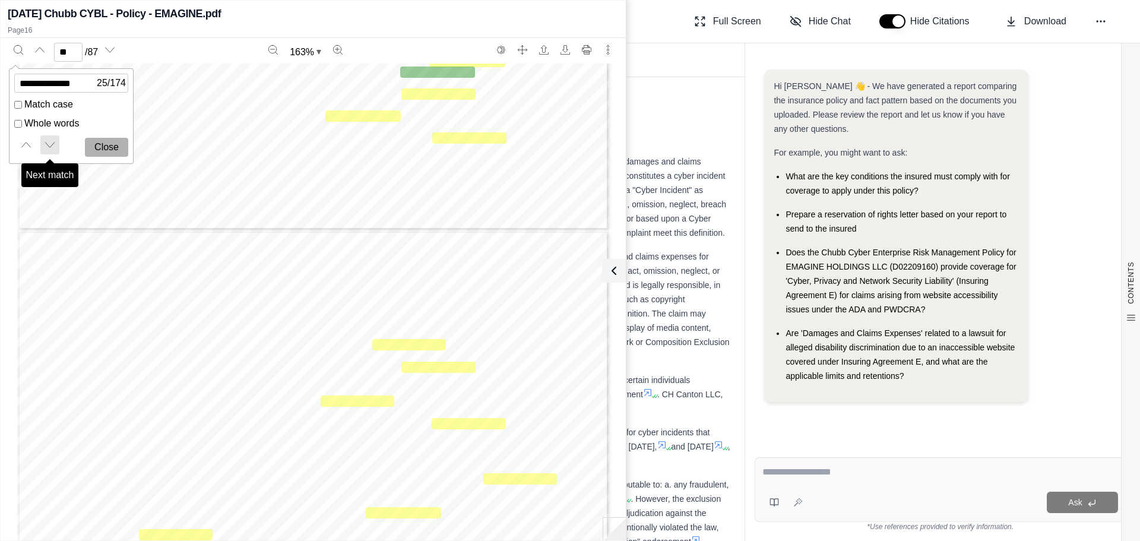
click at [46, 147] on icon "Next match" at bounding box center [50, 145] width 10 height 10
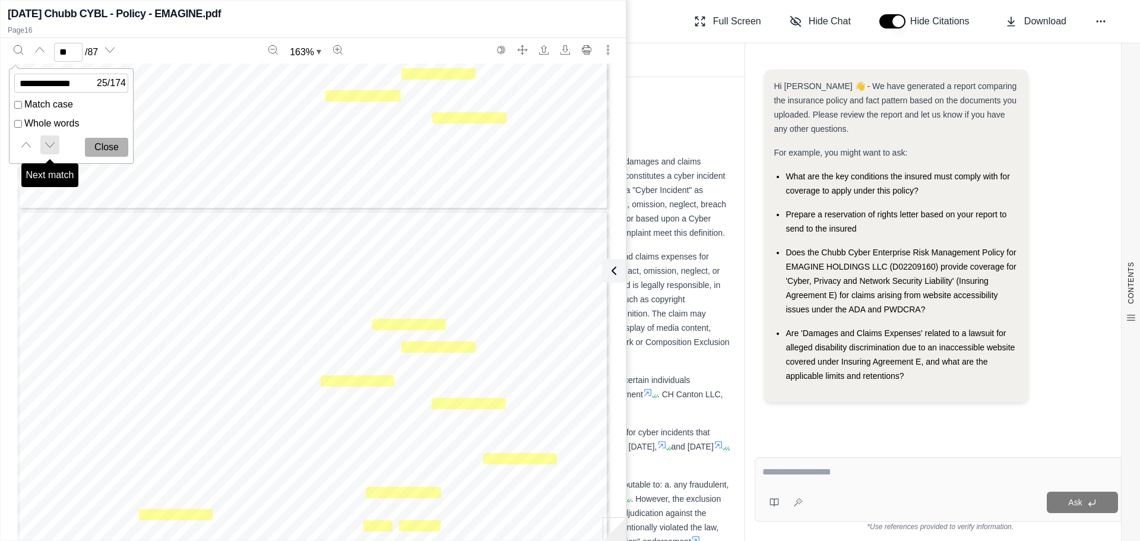
click at [46, 147] on icon "Next match" at bounding box center [50, 145] width 10 height 10
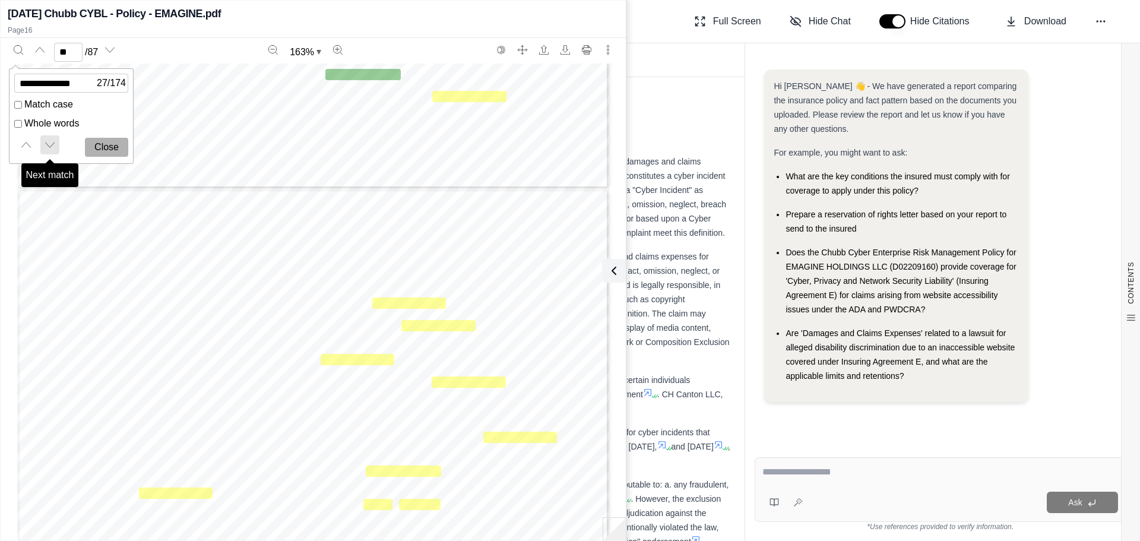
click at [46, 147] on icon "Next match" at bounding box center [50, 145] width 10 height 10
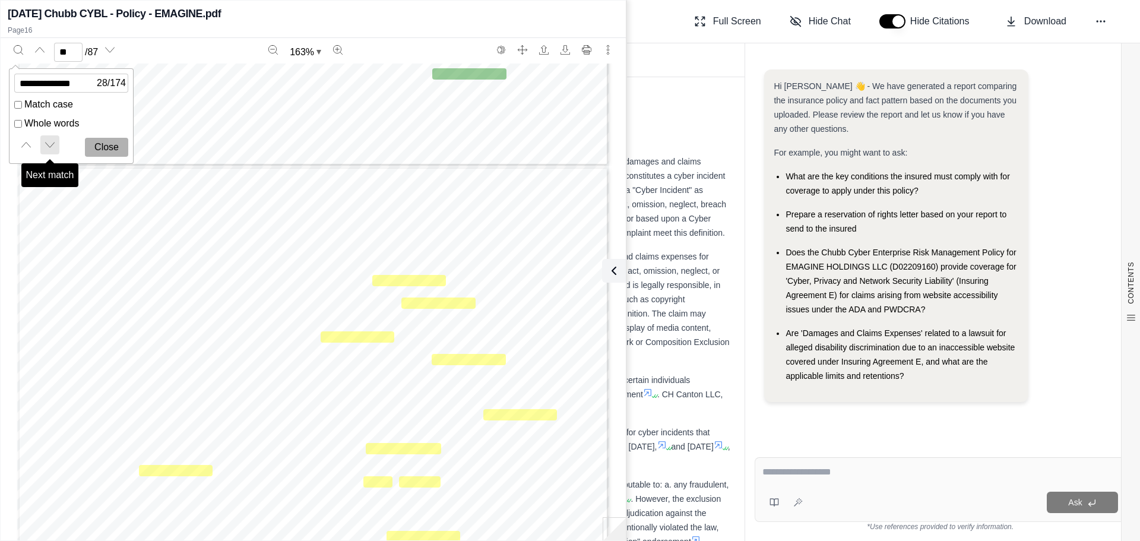
click at [46, 147] on icon "Next match" at bounding box center [50, 145] width 10 height 10
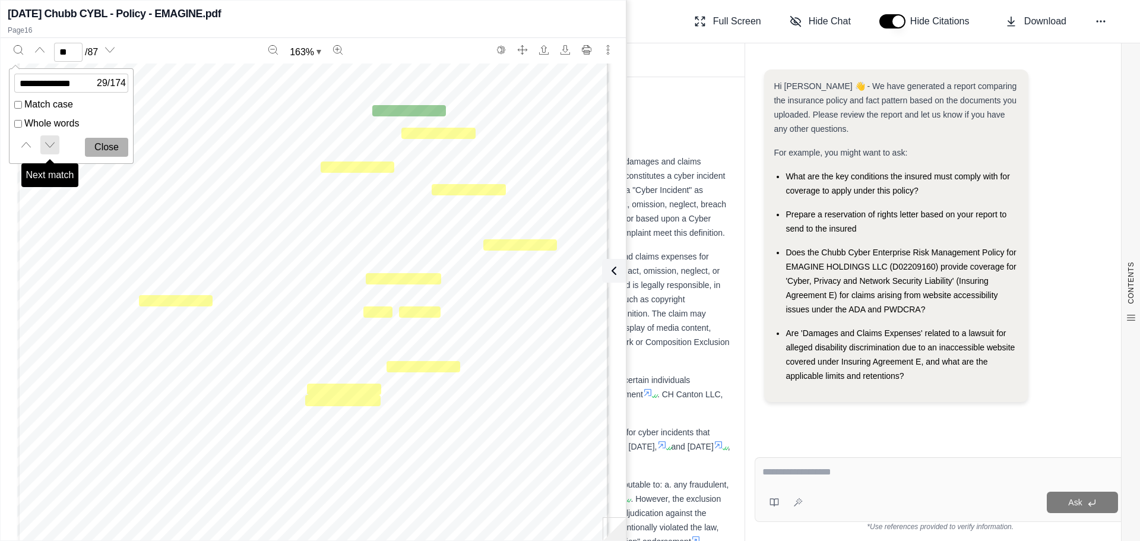
click at [46, 147] on icon "Next match" at bounding box center [50, 145] width 10 height 10
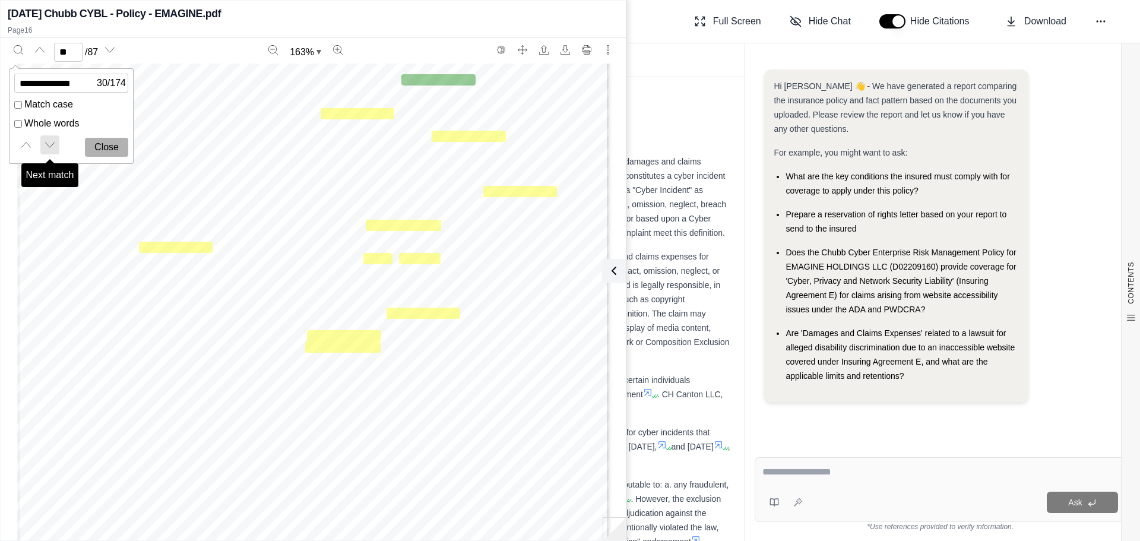
click at [46, 147] on icon "Next match" at bounding box center [50, 145] width 10 height 10
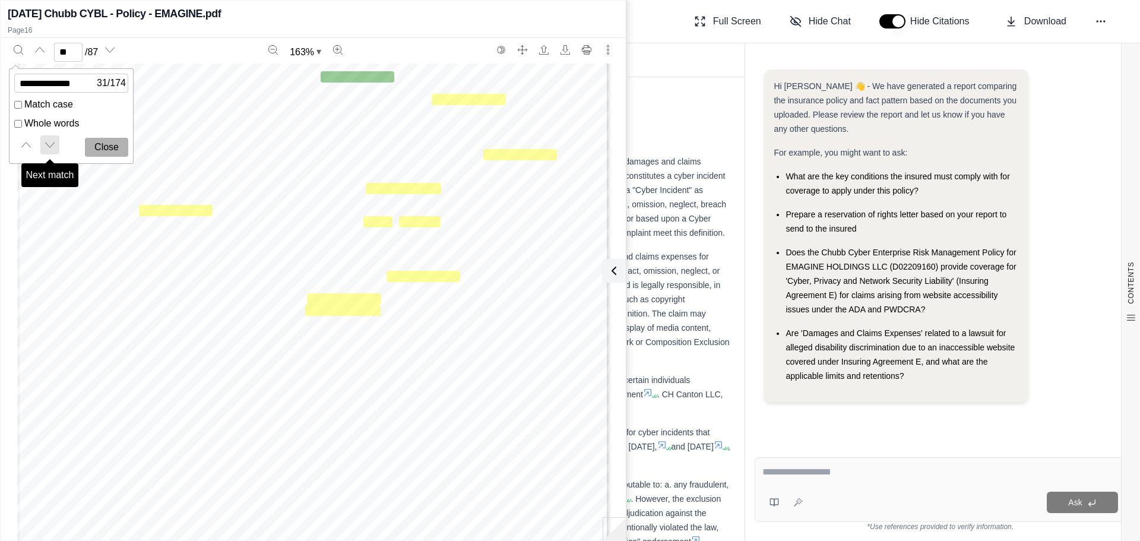
click at [46, 147] on icon "Next match" at bounding box center [50, 145] width 10 height 10
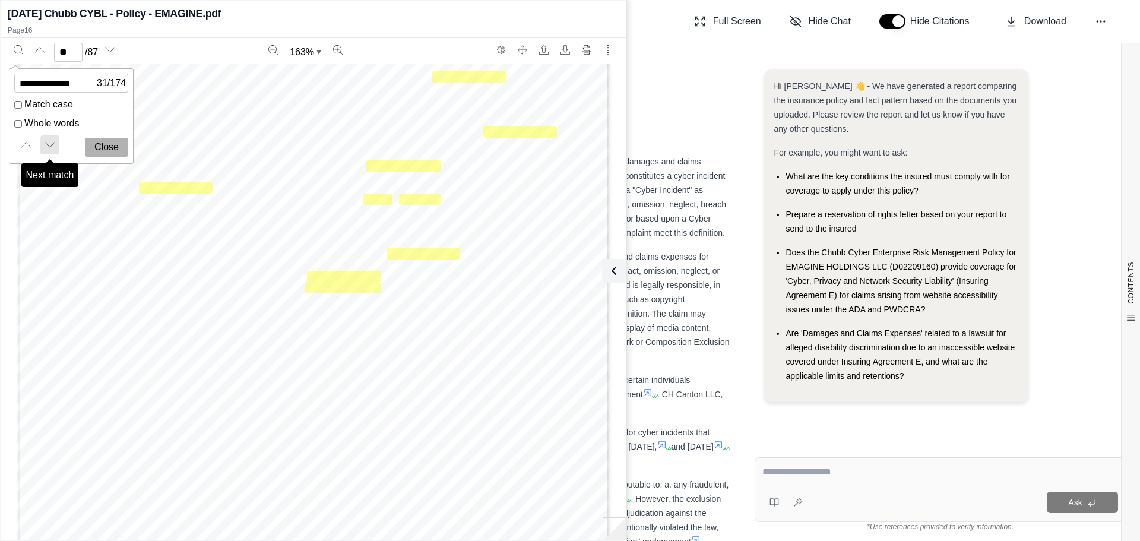
click at [46, 147] on icon "Next match" at bounding box center [50, 145] width 10 height 10
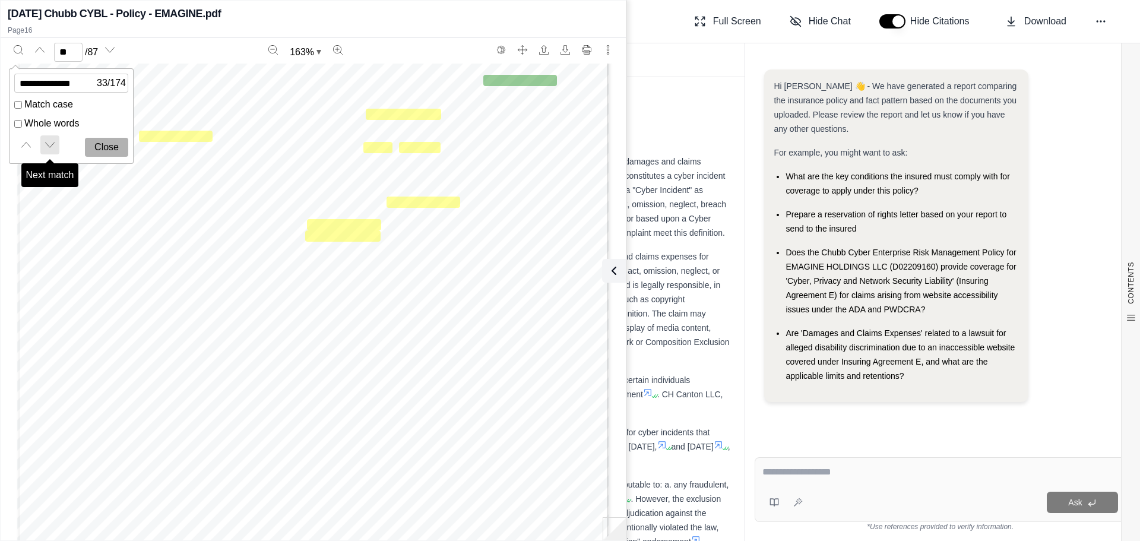
click at [46, 147] on icon "Next match" at bounding box center [50, 145] width 10 height 10
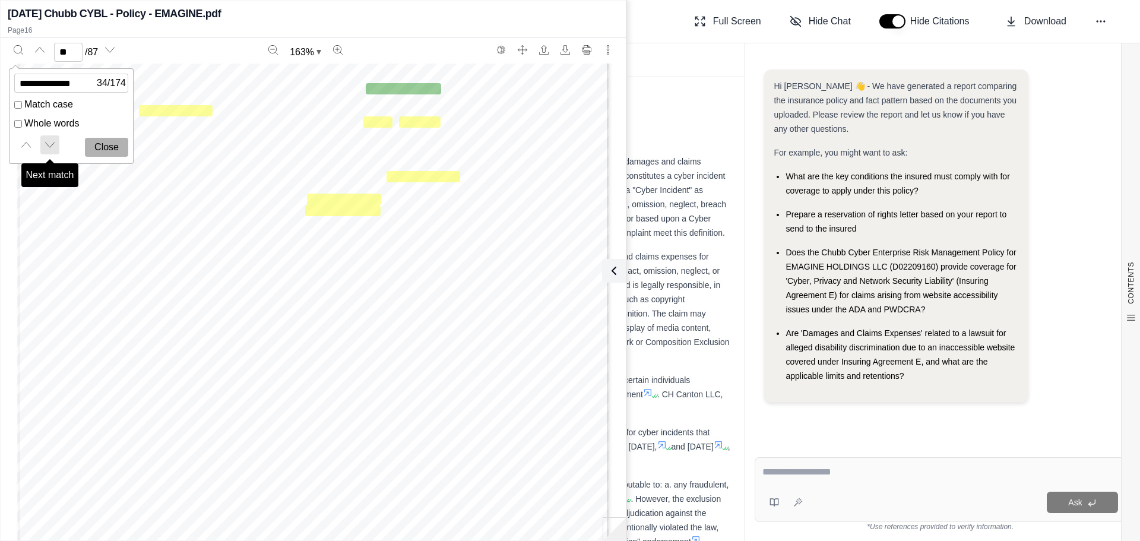
click at [46, 147] on icon "Next match" at bounding box center [50, 145] width 10 height 10
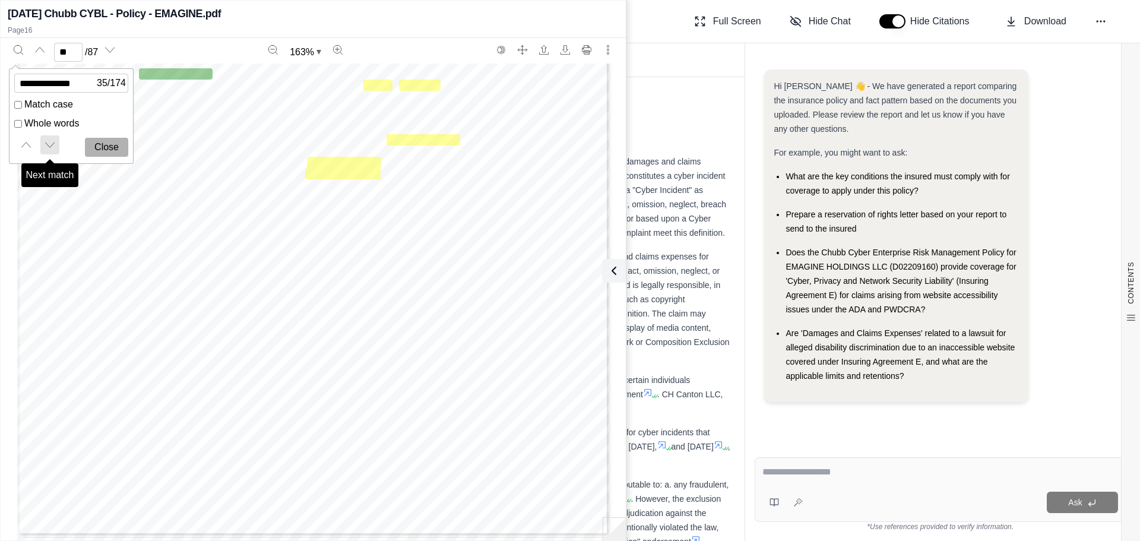
click at [46, 147] on icon "Next match" at bounding box center [50, 145] width 10 height 10
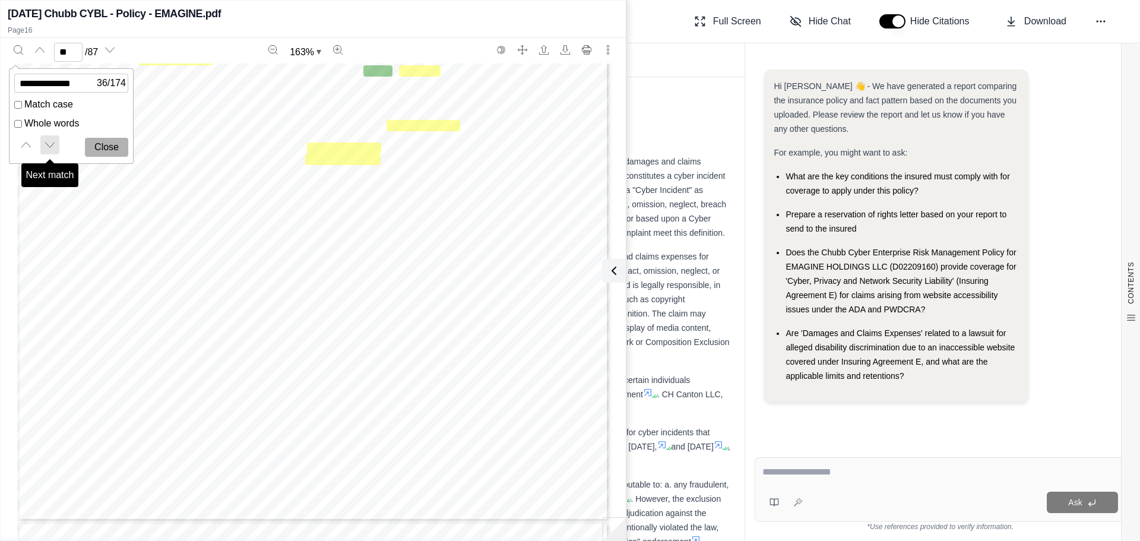
click at [46, 147] on icon "Next match" at bounding box center [50, 145] width 10 height 10
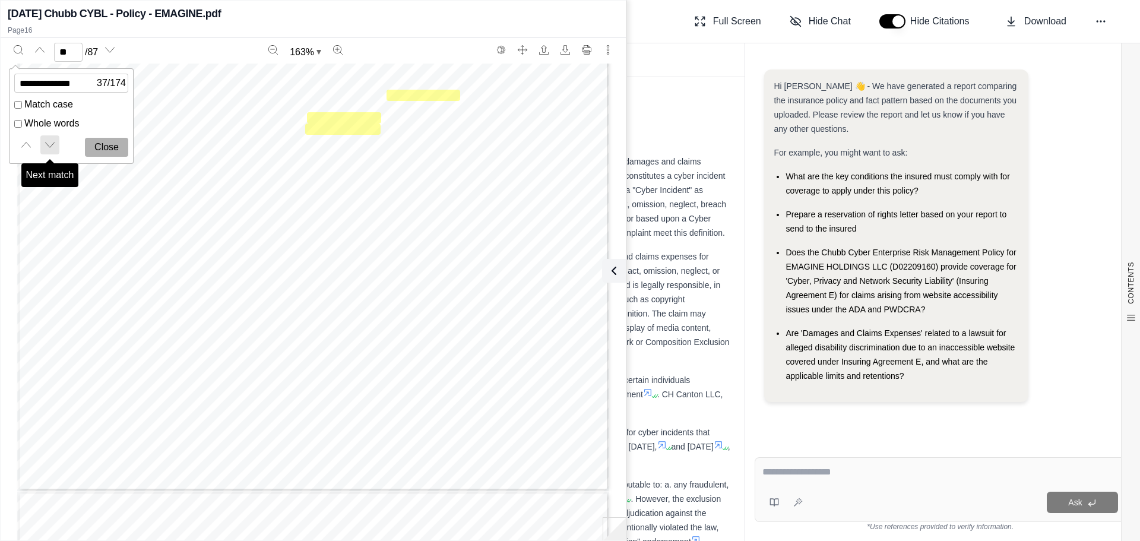
click at [46, 147] on icon "Next match" at bounding box center [50, 145] width 10 height 10
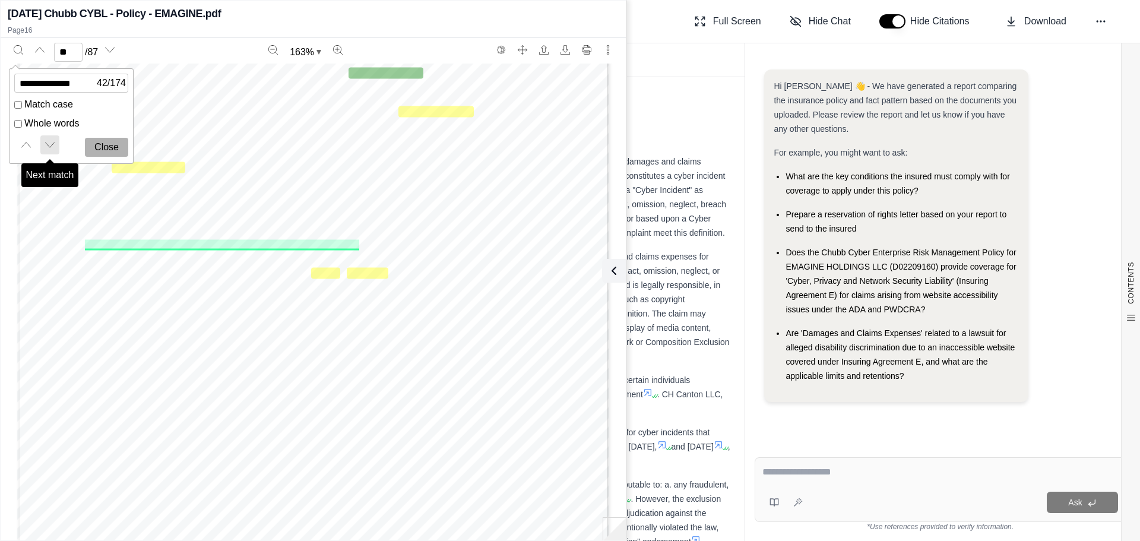
scroll to position [11777, 0]
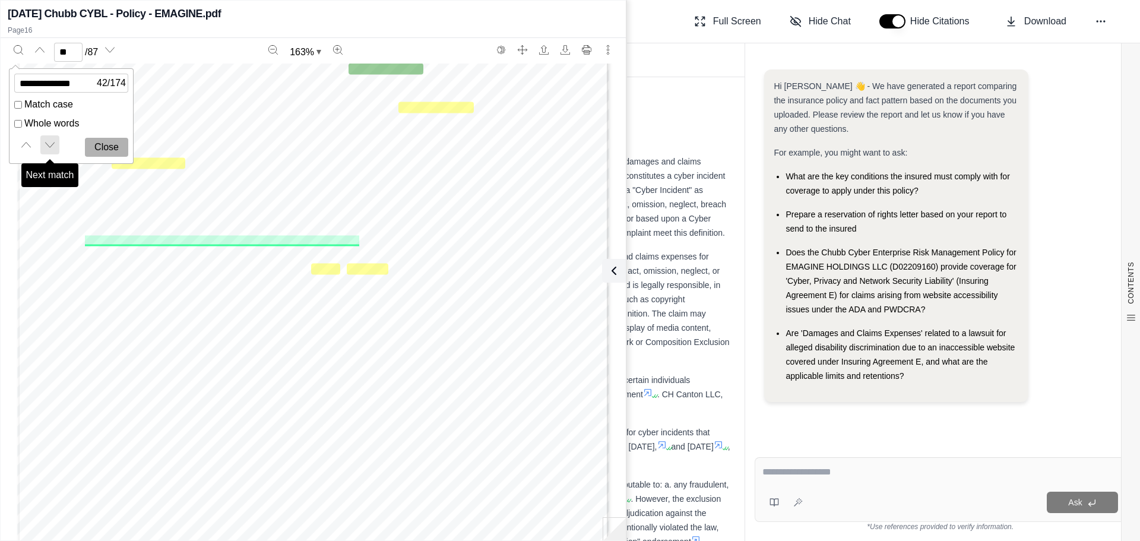
click at [46, 147] on icon "Next match" at bounding box center [50, 145] width 10 height 10
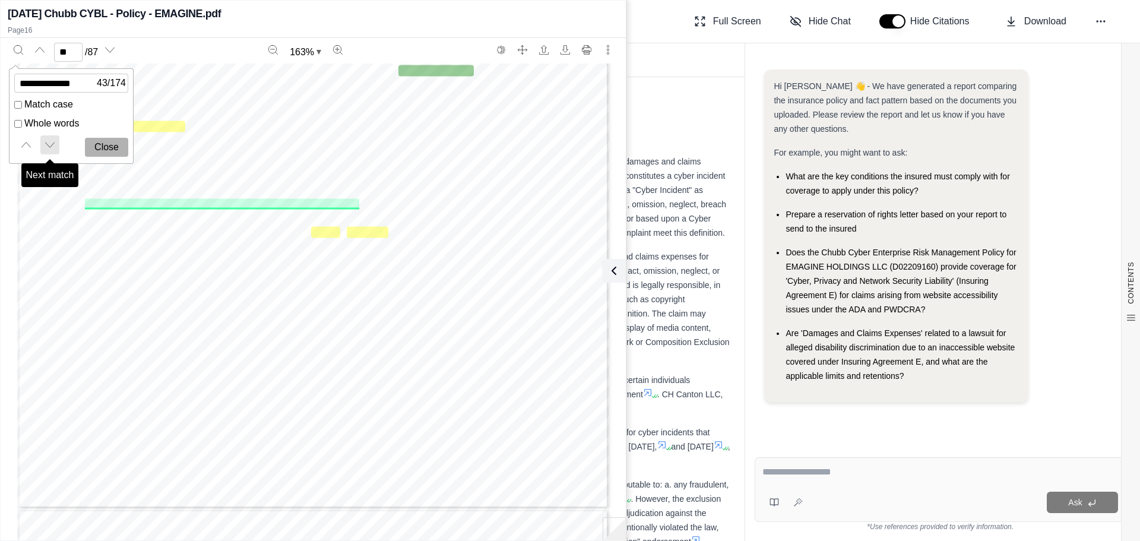
click at [46, 147] on icon "Next match" at bounding box center [50, 145] width 10 height 10
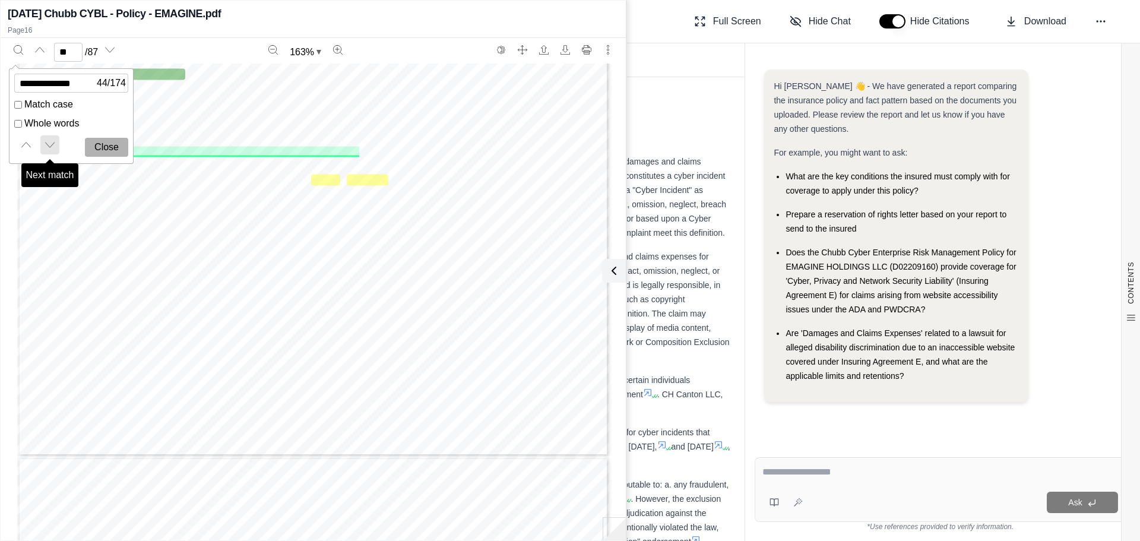
click at [46, 147] on icon "Next match" at bounding box center [50, 145] width 10 height 10
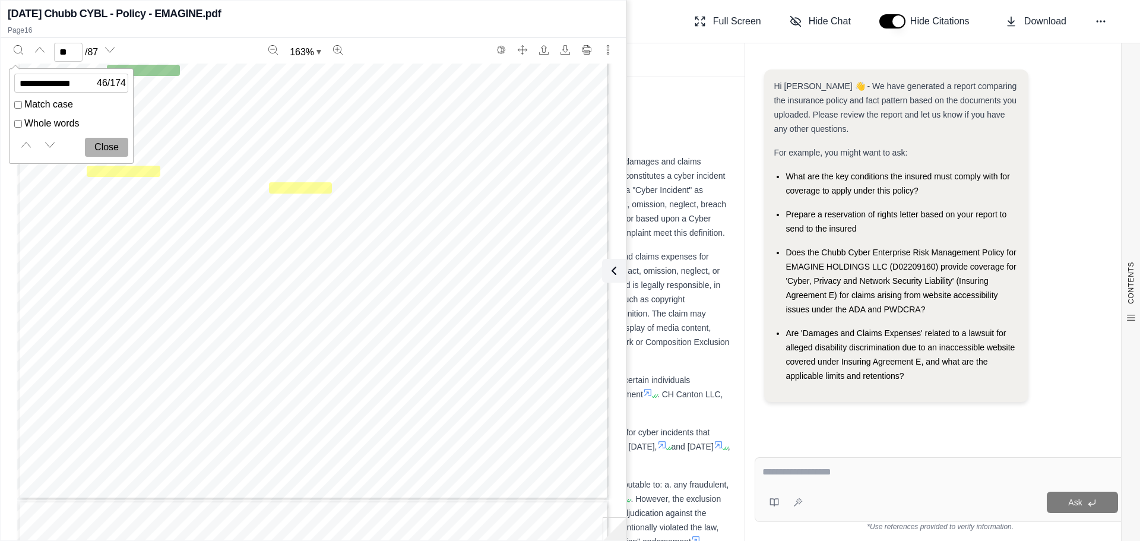
scroll to position [13297, 0]
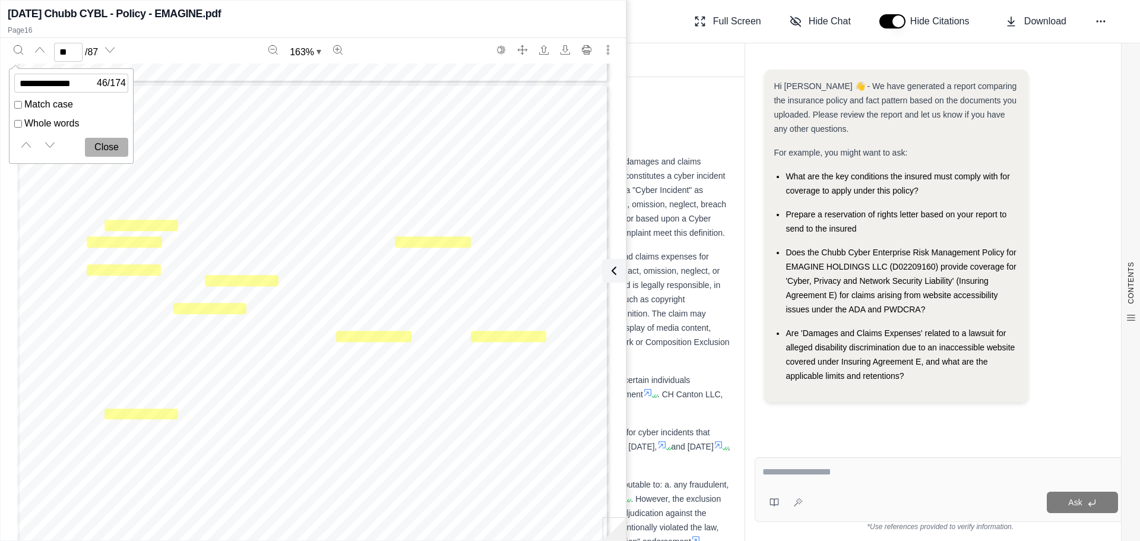
type input "**"
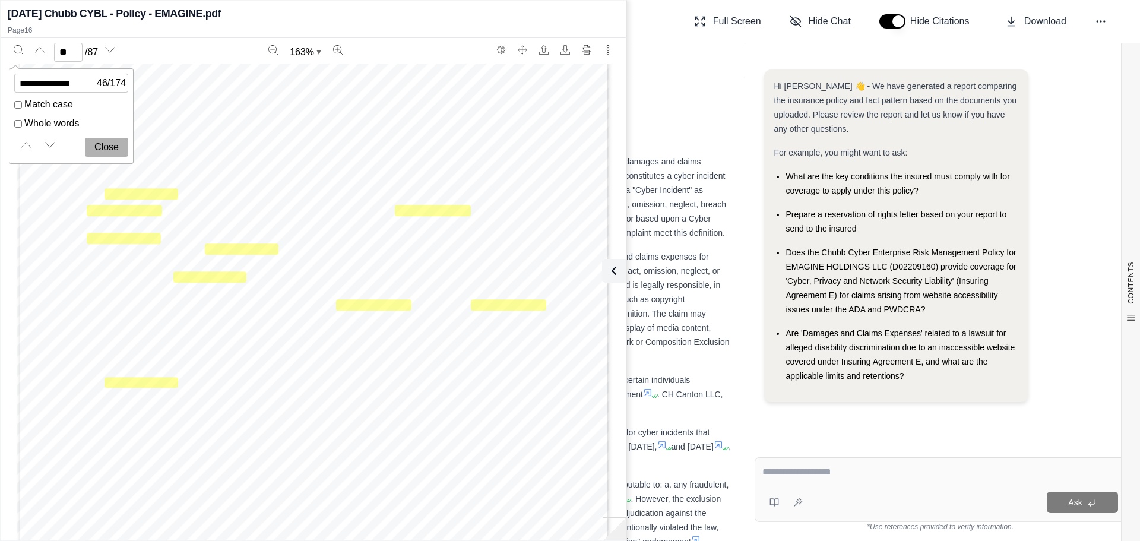
scroll to position [13832, 0]
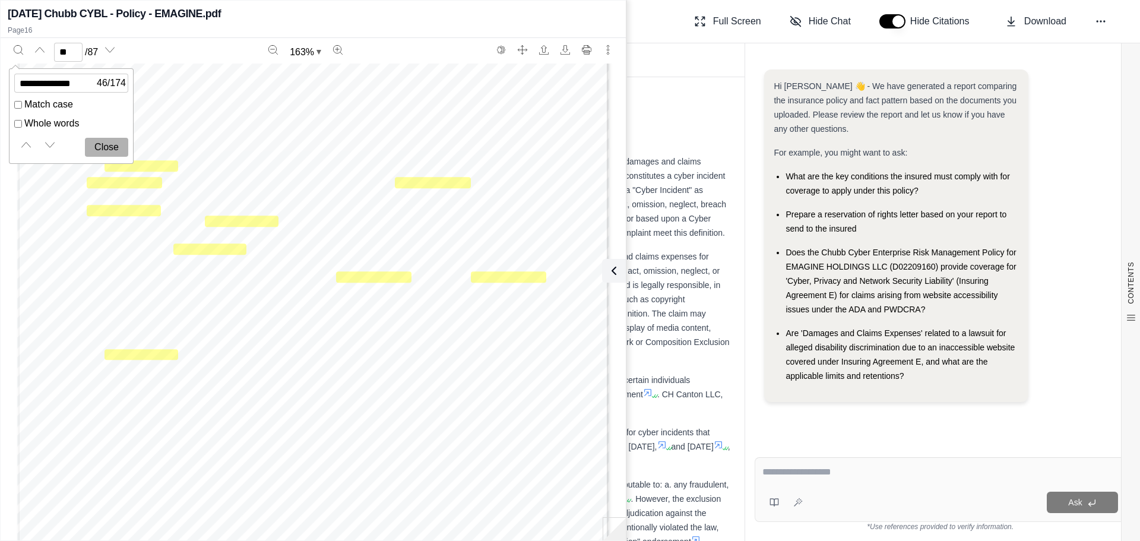
drag, startPoint x: 612, startPoint y: 265, endPoint x: 555, endPoint y: 364, distance: 114.2
click at [612, 265] on icon at bounding box center [614, 271] width 14 height 14
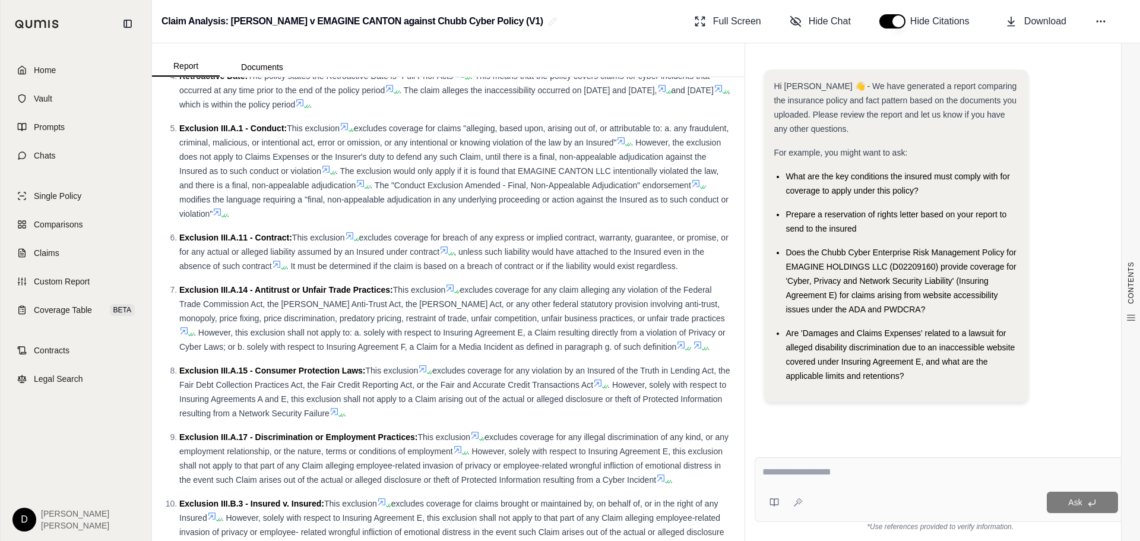
scroll to position [1128, 0]
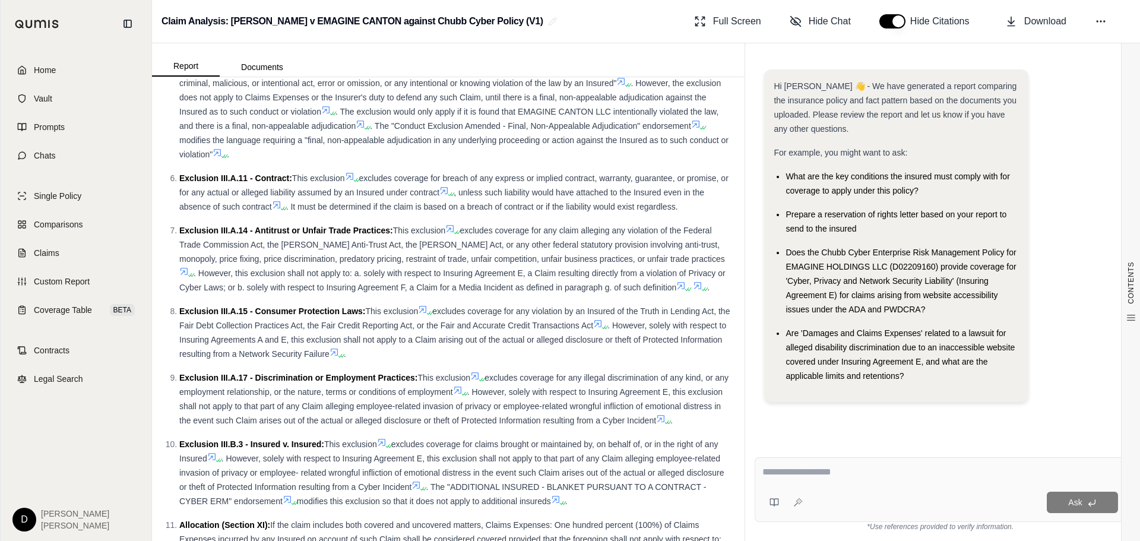
click at [480, 381] on icon at bounding box center [475, 376] width 10 height 10
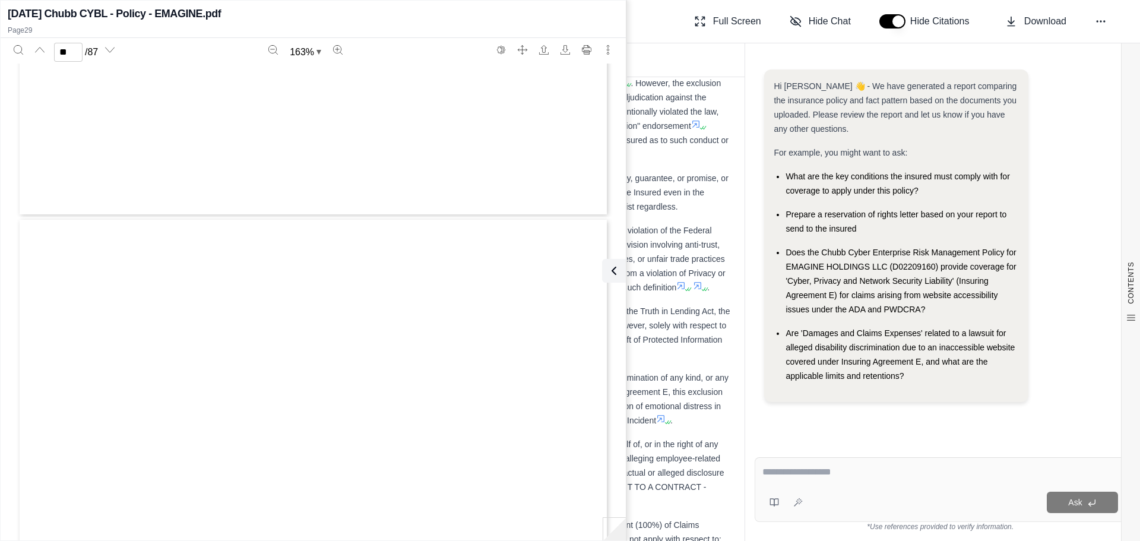
type input "**"
click at [831, 472] on textarea at bounding box center [941, 472] width 356 height 14
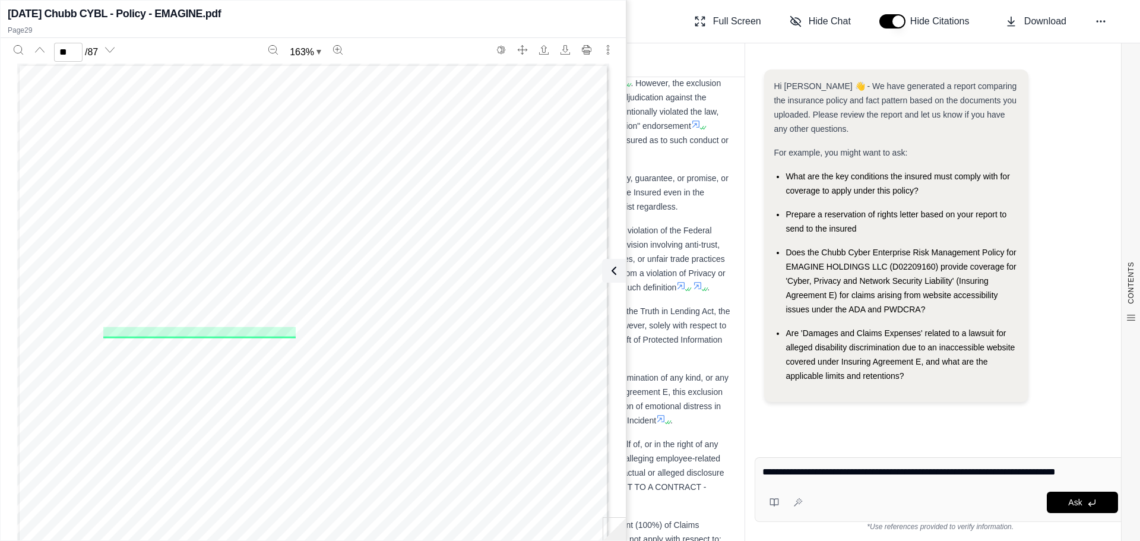
type textarea "**********"
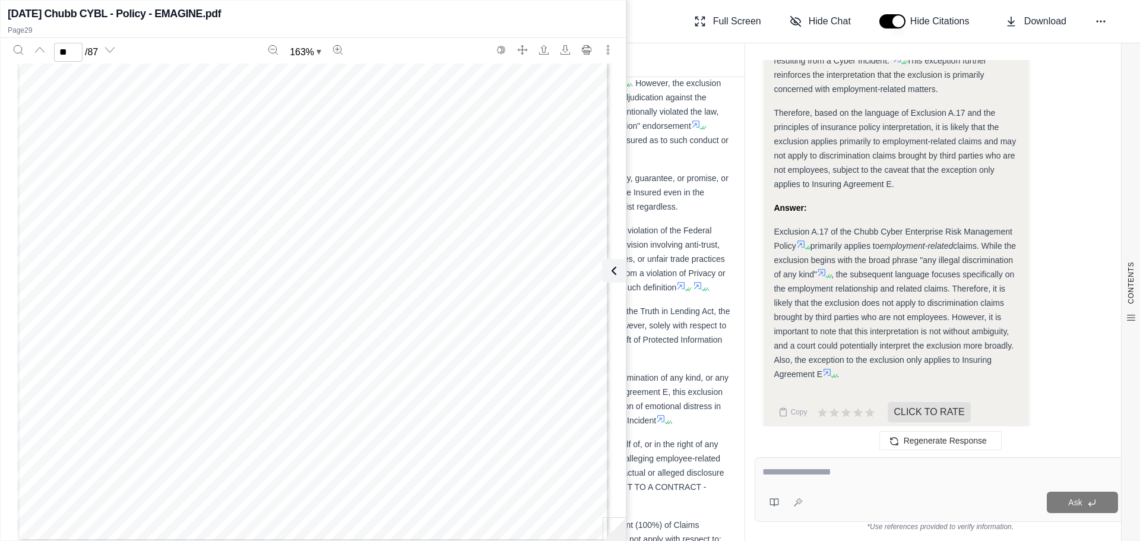
scroll to position [20207, 0]
type input "**"
click at [612, 276] on icon at bounding box center [614, 271] width 14 height 14
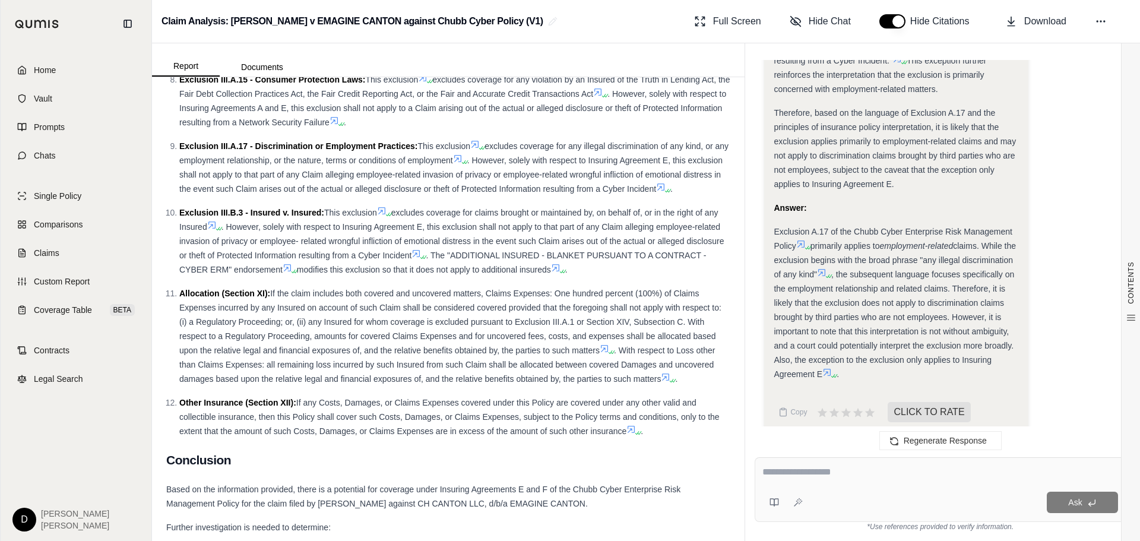
scroll to position [1485, 0]
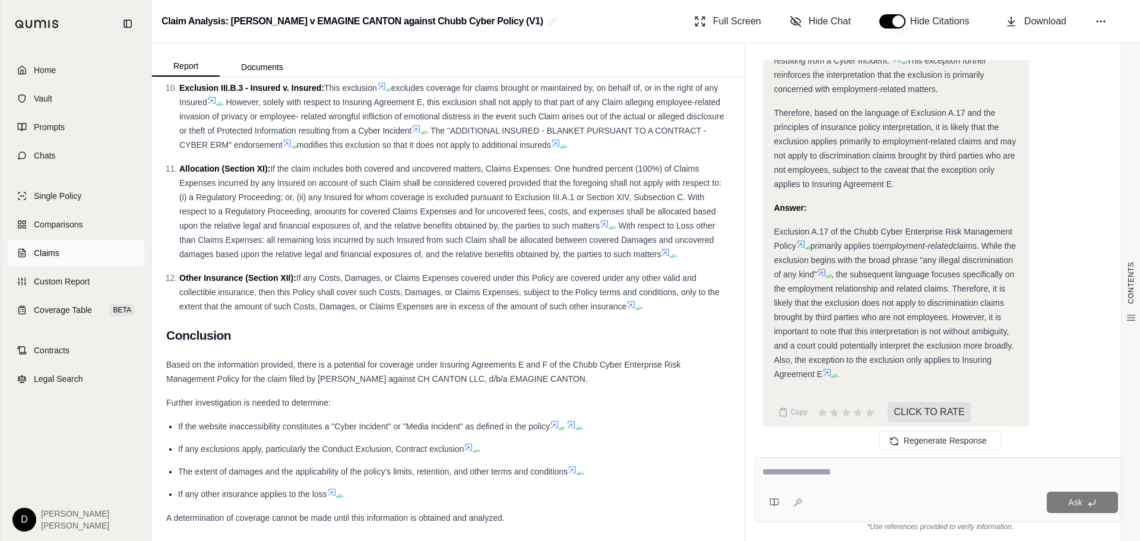
click at [55, 252] on span "Claims" at bounding box center [47, 253] width 26 height 12
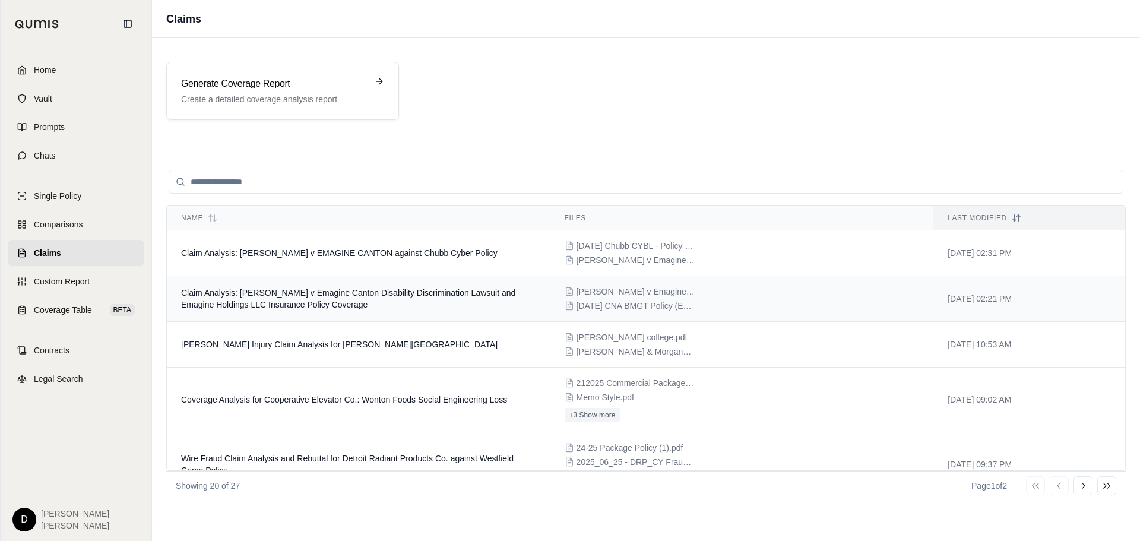
click at [295, 297] on span "Claim Analysis: [PERSON_NAME] v Emagine Canton Disability Discrimination Lawsui…" at bounding box center [348, 298] width 334 height 21
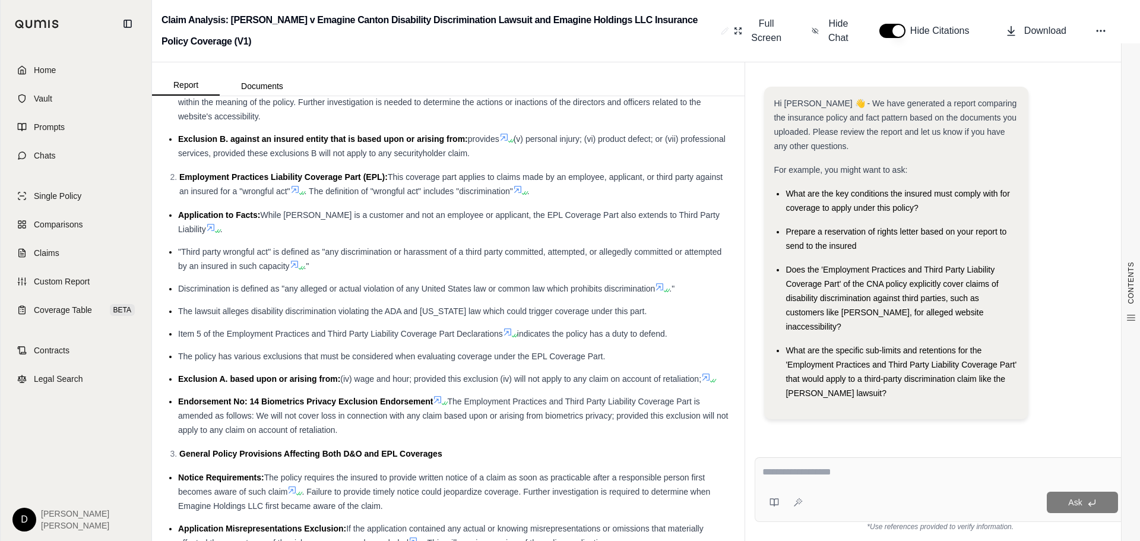
scroll to position [713, 0]
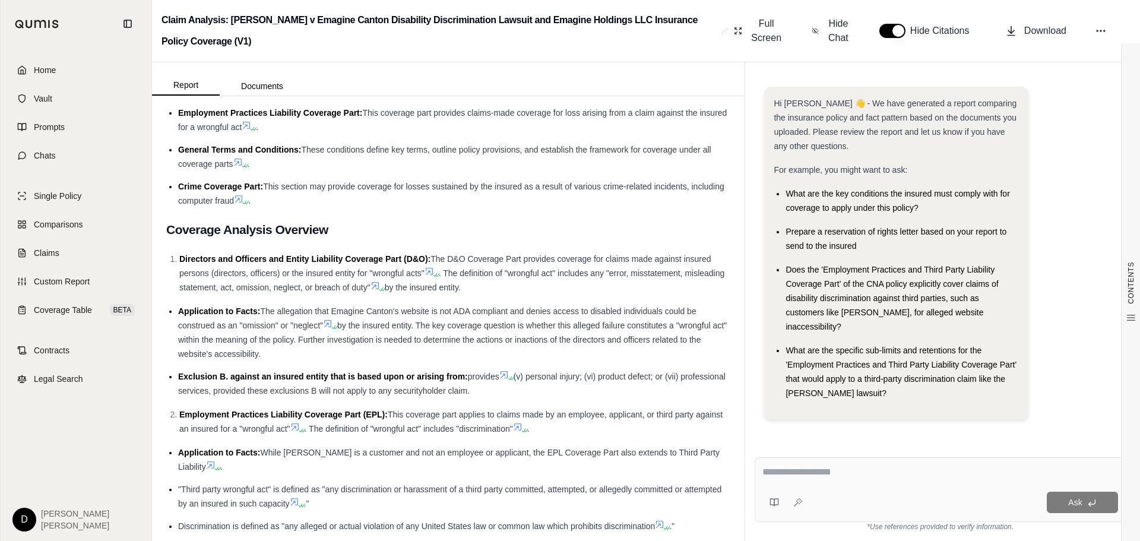
click at [430, 276] on icon at bounding box center [430, 272] width 10 height 10
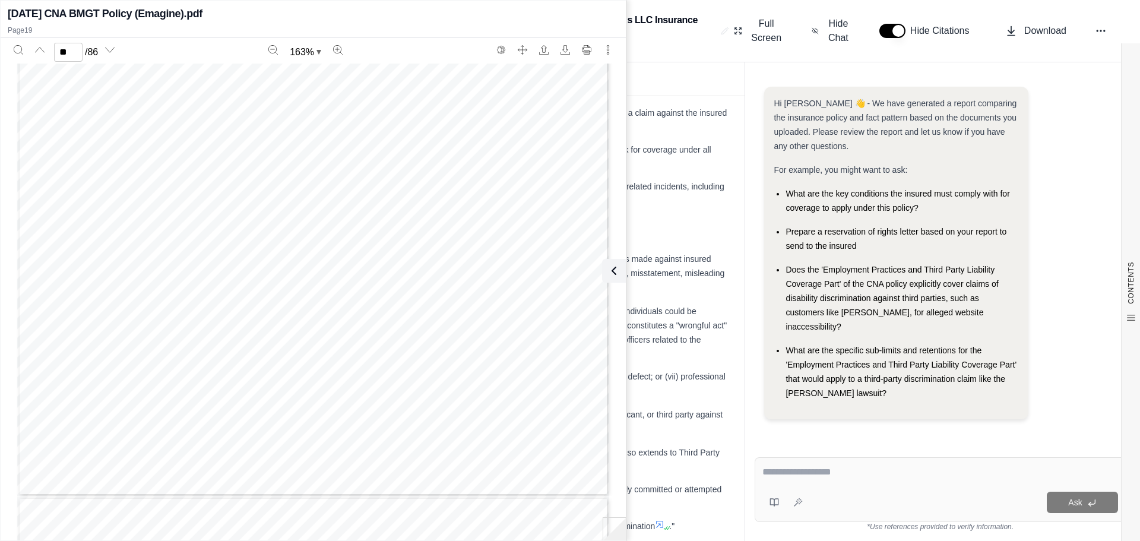
scroll to position [28391, 0]
type input "**"
